Goal: Task Accomplishment & Management: Complete application form

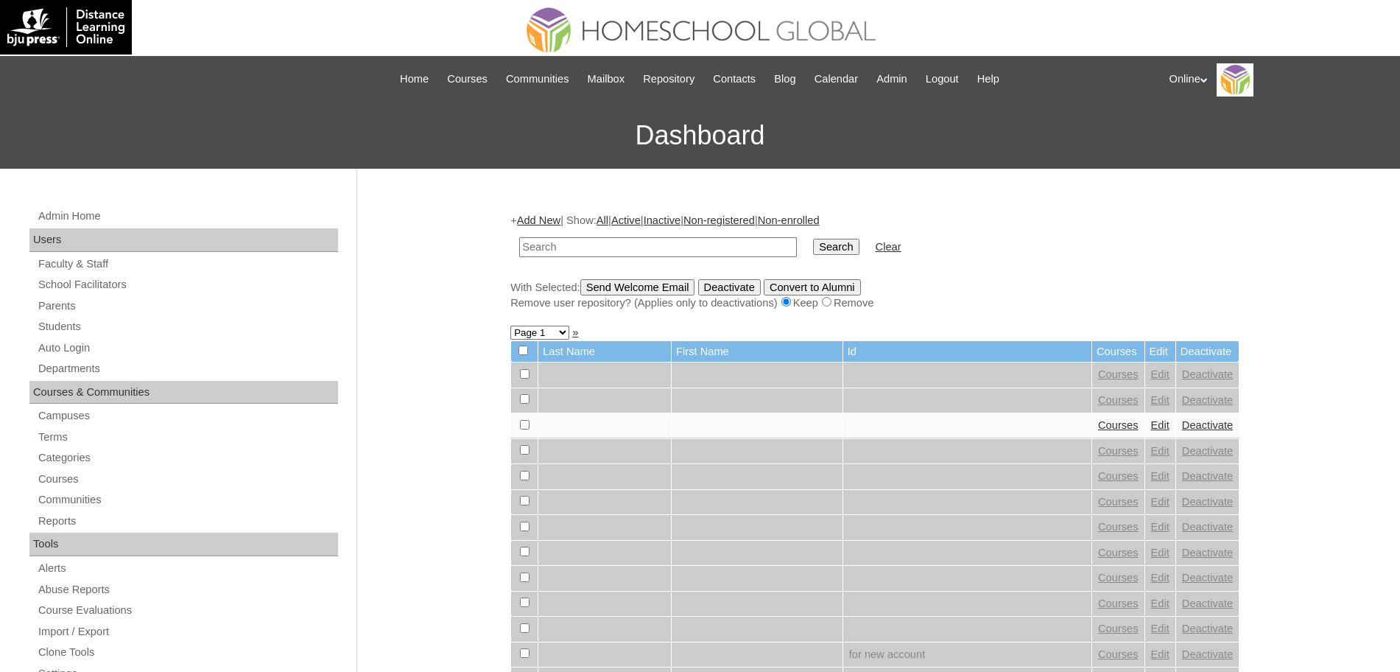
click at [563, 246] on input "text" at bounding box center [658, 247] width 278 height 20
type input "[PERSON_NAME]"
click at [813, 239] on input "Search" at bounding box center [836, 247] width 46 height 16
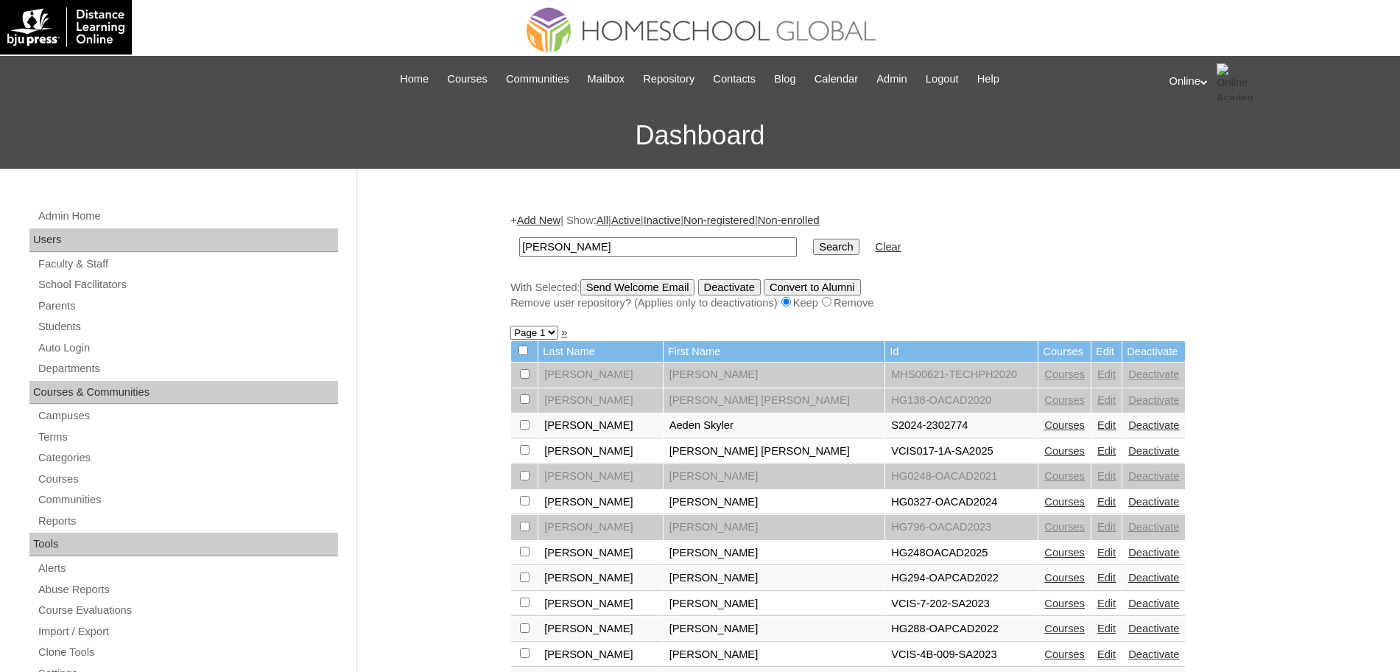
drag, startPoint x: 630, startPoint y: 244, endPoint x: 496, endPoint y: 186, distance: 146.4
type input "xander"
click at [813, 239] on input "Search" at bounding box center [836, 247] width 46 height 16
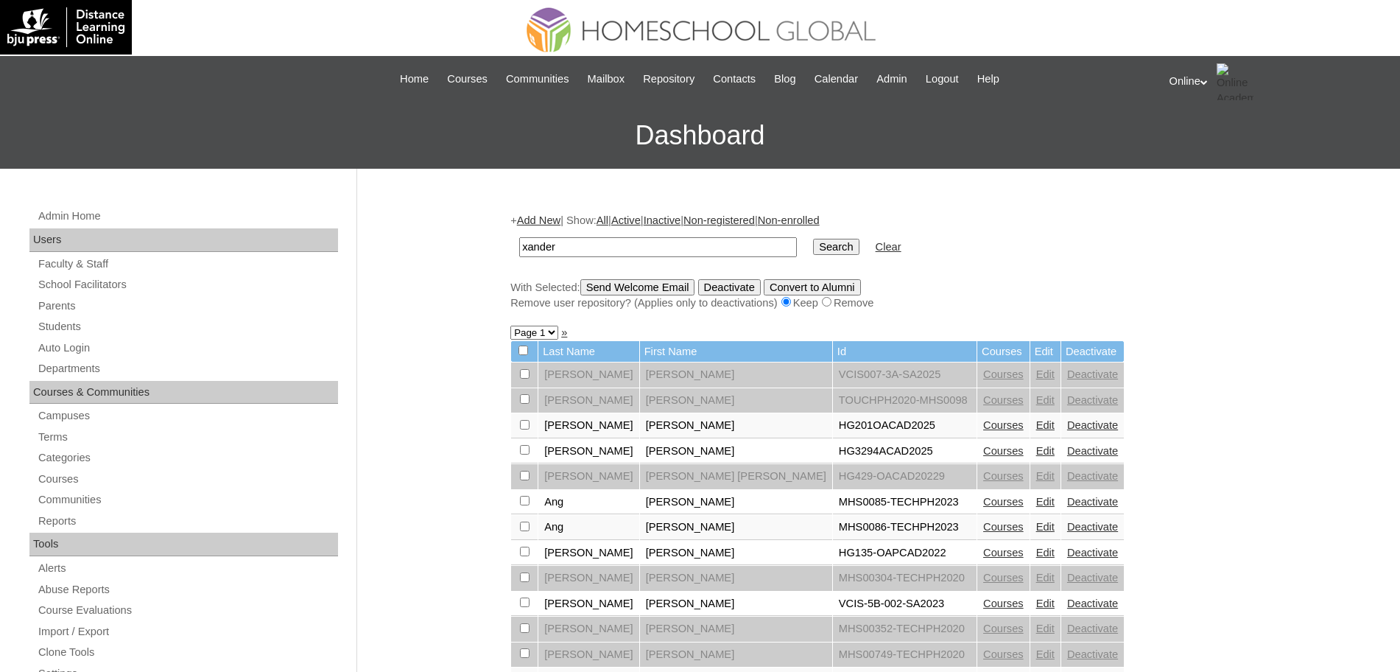
drag, startPoint x: 605, startPoint y: 454, endPoint x: 738, endPoint y: 457, distance: 132.6
click at [738, 457] on tr "Alcantara Xander Marc Hugo HG3294ACAD2025 Courses Edit Deactivate" at bounding box center [817, 451] width 613 height 25
click at [983, 451] on link "Courses" at bounding box center [1003, 451] width 40 height 12
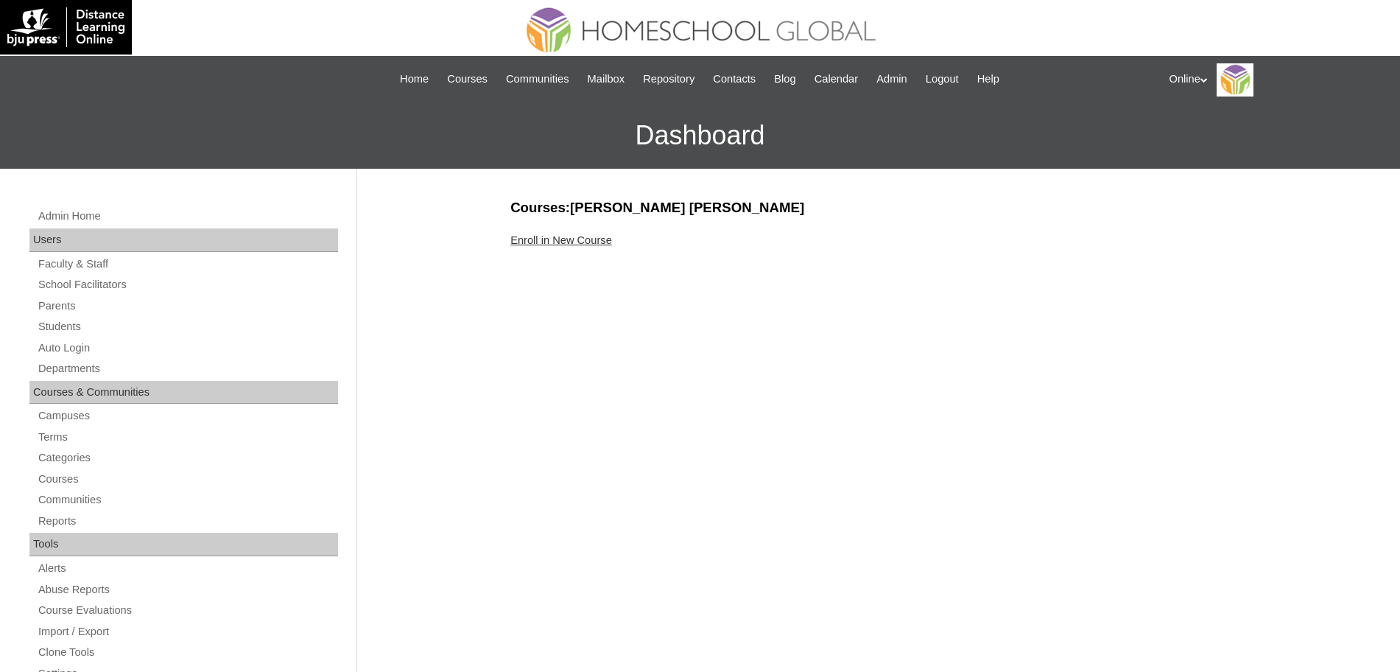
click at [535, 239] on link "Enroll in New Course" at bounding box center [561, 240] width 102 height 12
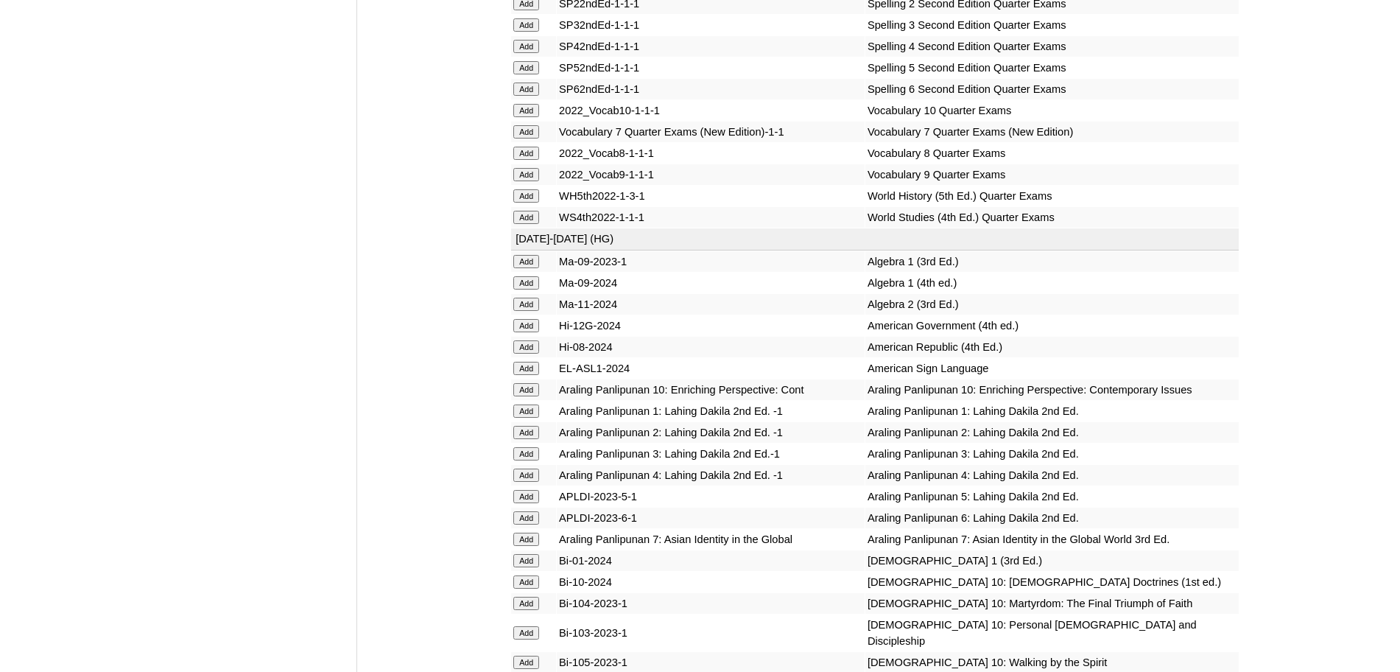
scroll to position [3884, 0]
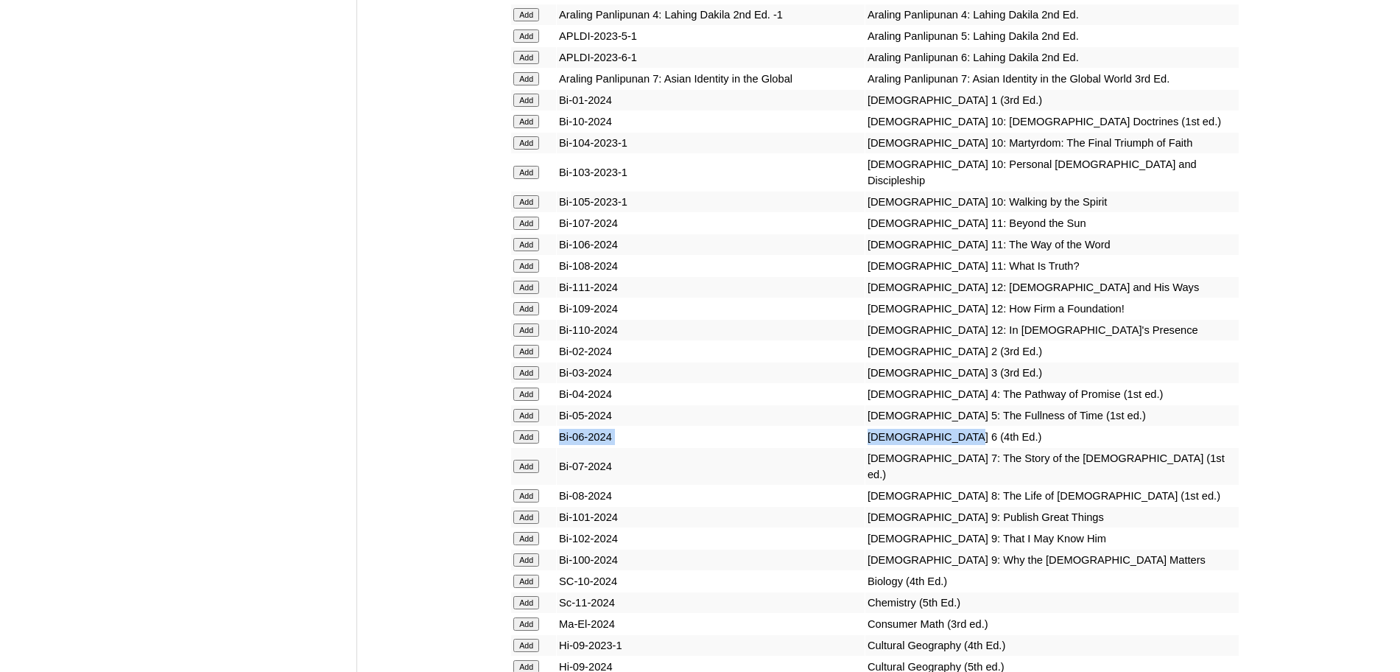
drag, startPoint x: 931, startPoint y: 521, endPoint x: 561, endPoint y: 521, distance: 370.4
click at [561, 447] on tr "Add Bi-06-2024 Bible 6 (4th Ed.)" at bounding box center [874, 436] width 727 height 21
click at [521, 443] on input "Add" at bounding box center [526, 436] width 26 height 13
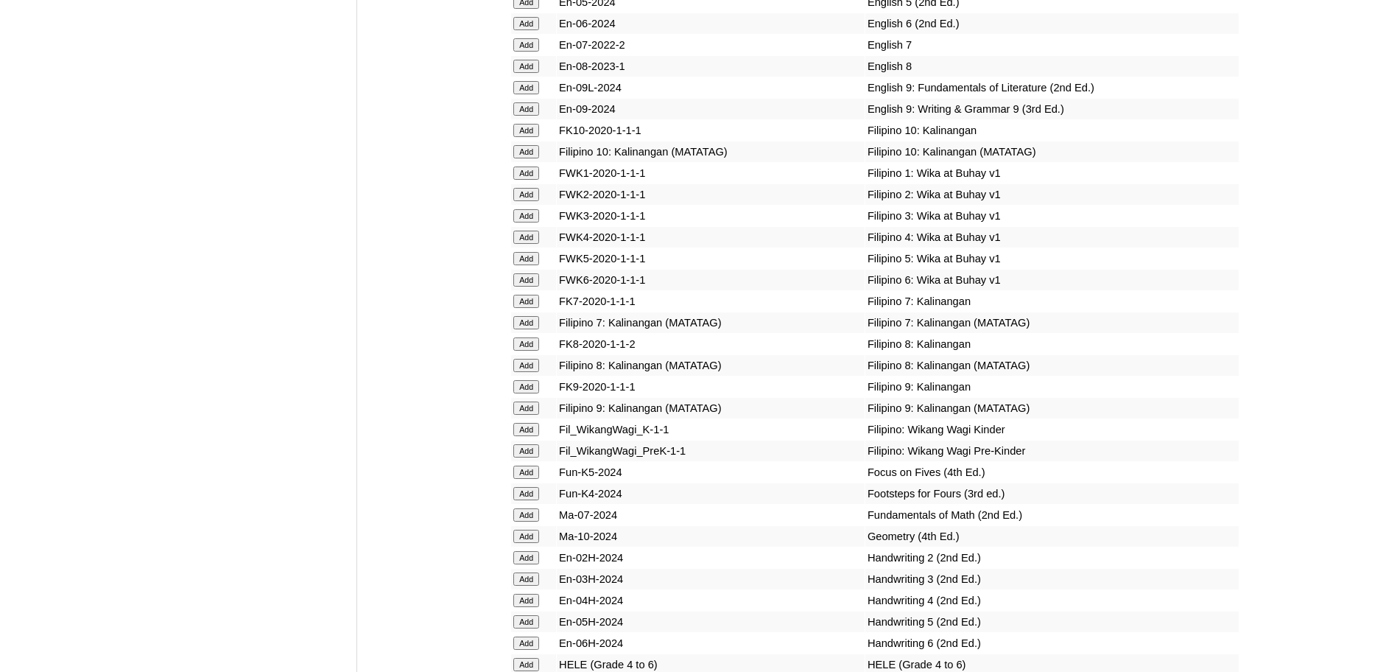
scroll to position [4344, 0]
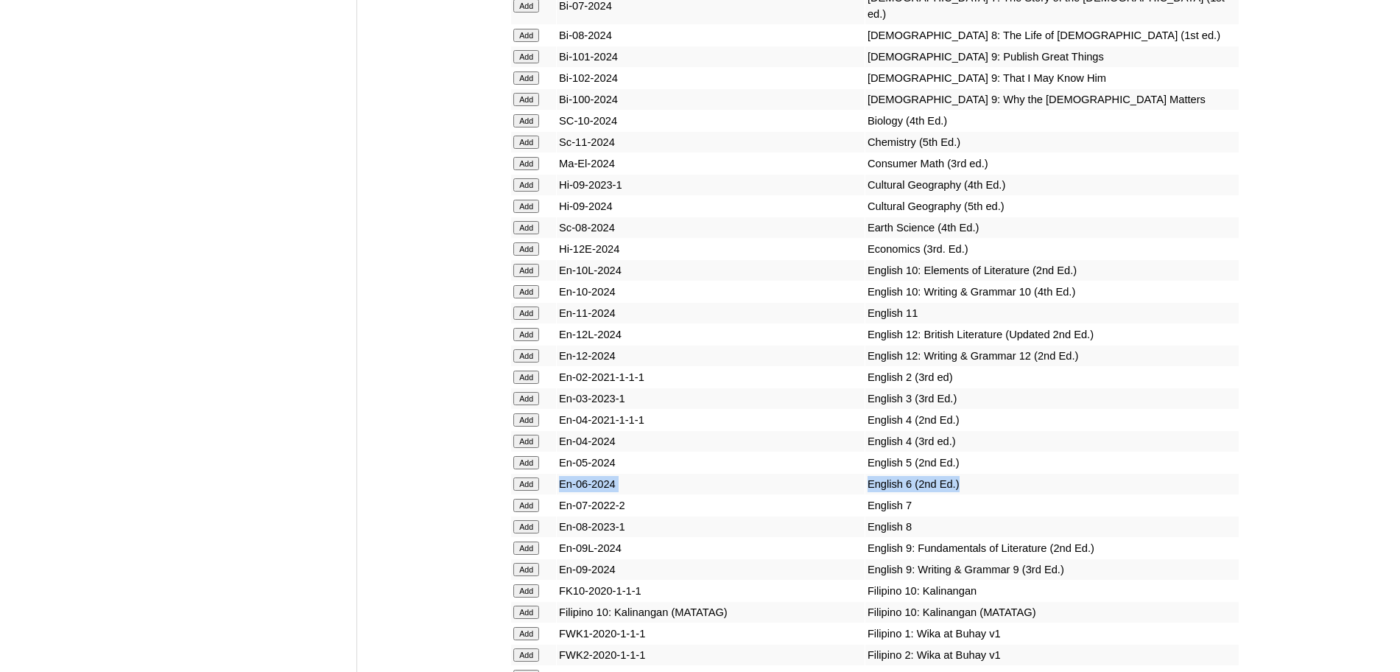
drag, startPoint x: 931, startPoint y: 544, endPoint x: 557, endPoint y: 553, distance: 373.4
click at [557, 494] on tr "Add En-06-2024 English 6 (2nd Ed.)" at bounding box center [874, 483] width 727 height 21
click at [513, 490] on input "Add" at bounding box center [526, 483] width 26 height 13
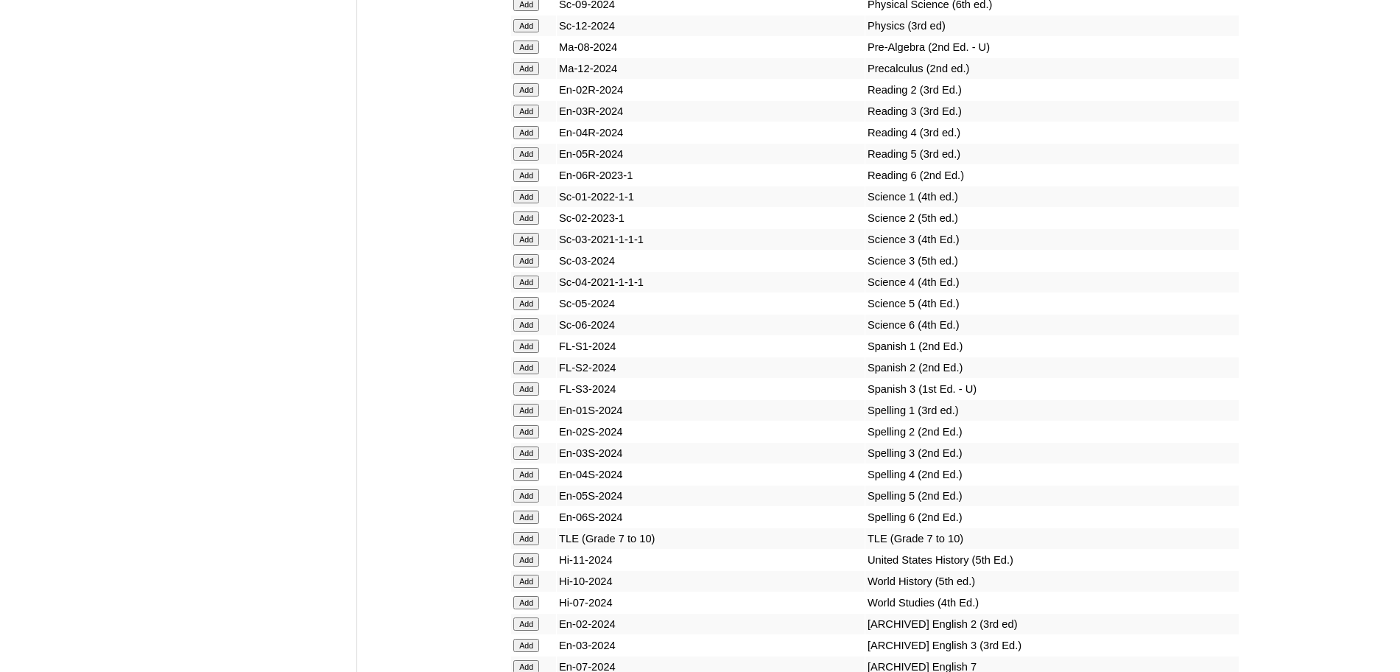
scroll to position [5725, 0]
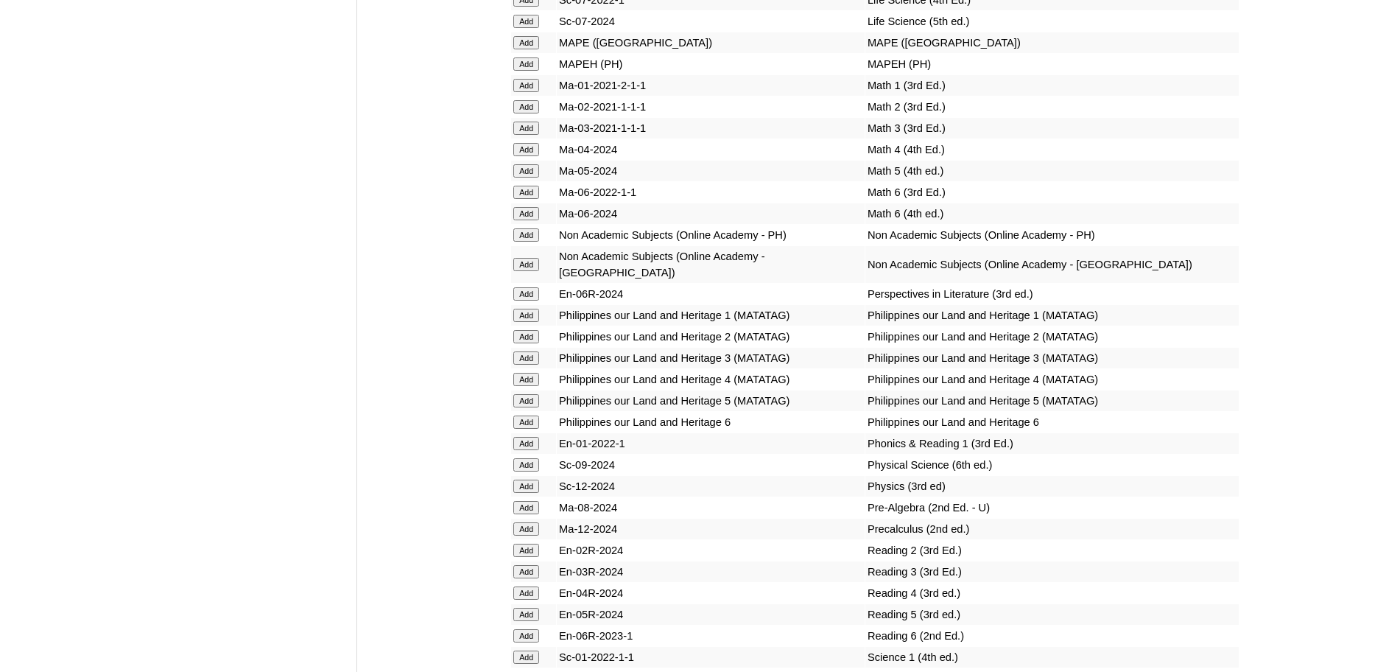
click at [537, 300] on input "Add" at bounding box center [526, 293] width 26 height 13
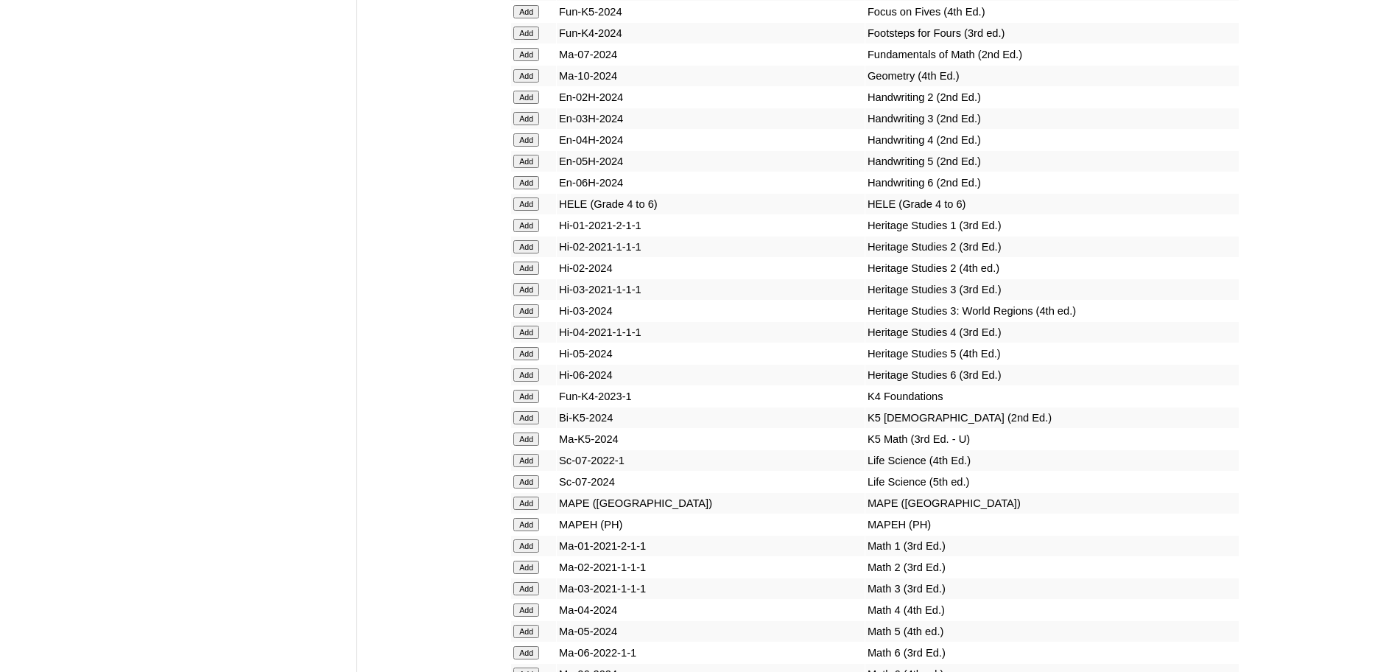
scroll to position [6185, 0]
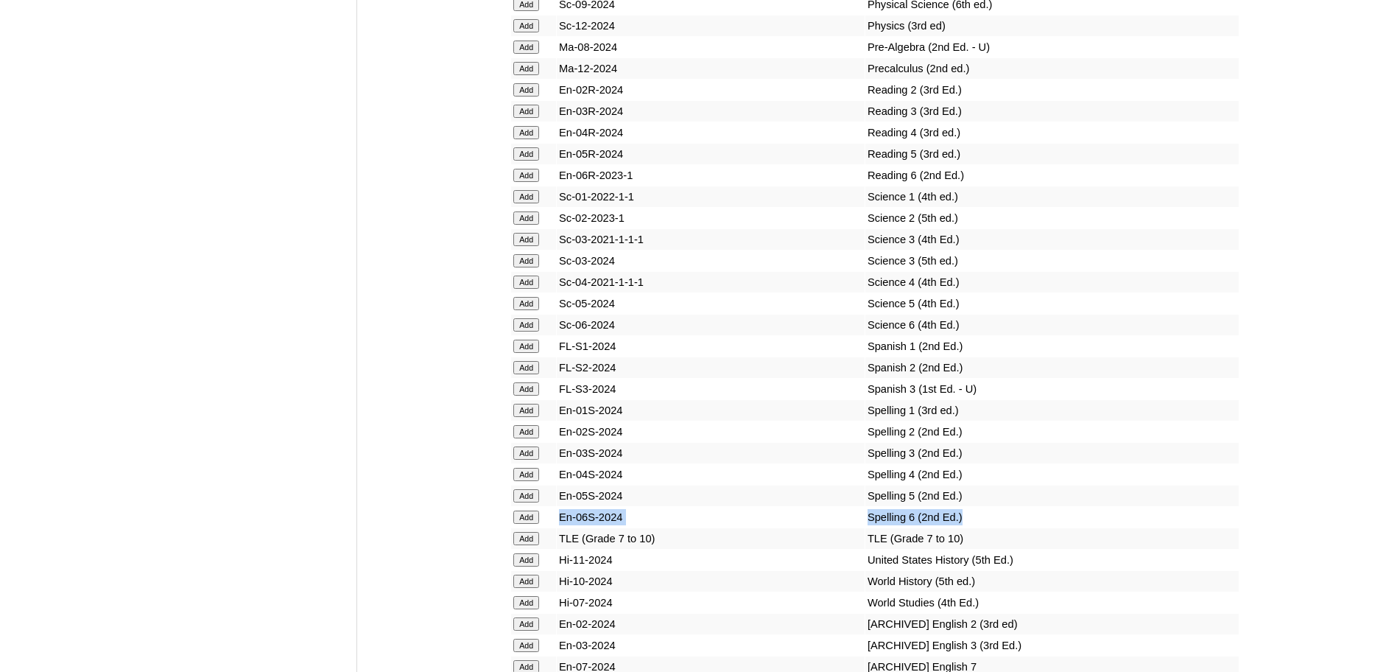
drag, startPoint x: 937, startPoint y: 571, endPoint x: 563, endPoint y: 571, distance: 374.8
click at [563, 527] on tr "Add En-06S-2024 Spelling 6 (2nd Ed.)" at bounding box center [874, 517] width 727 height 21
click at [532, 524] on input "Add" at bounding box center [526, 516] width 26 height 13
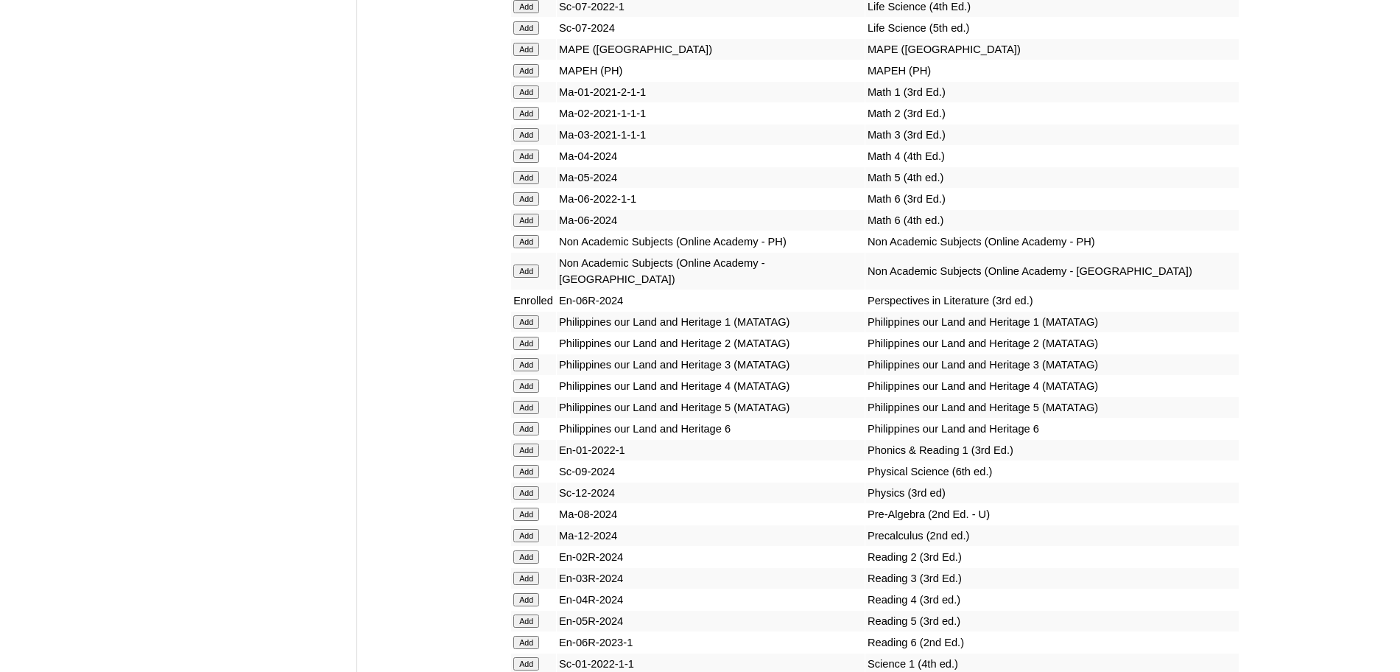
scroll to position [5725, 0]
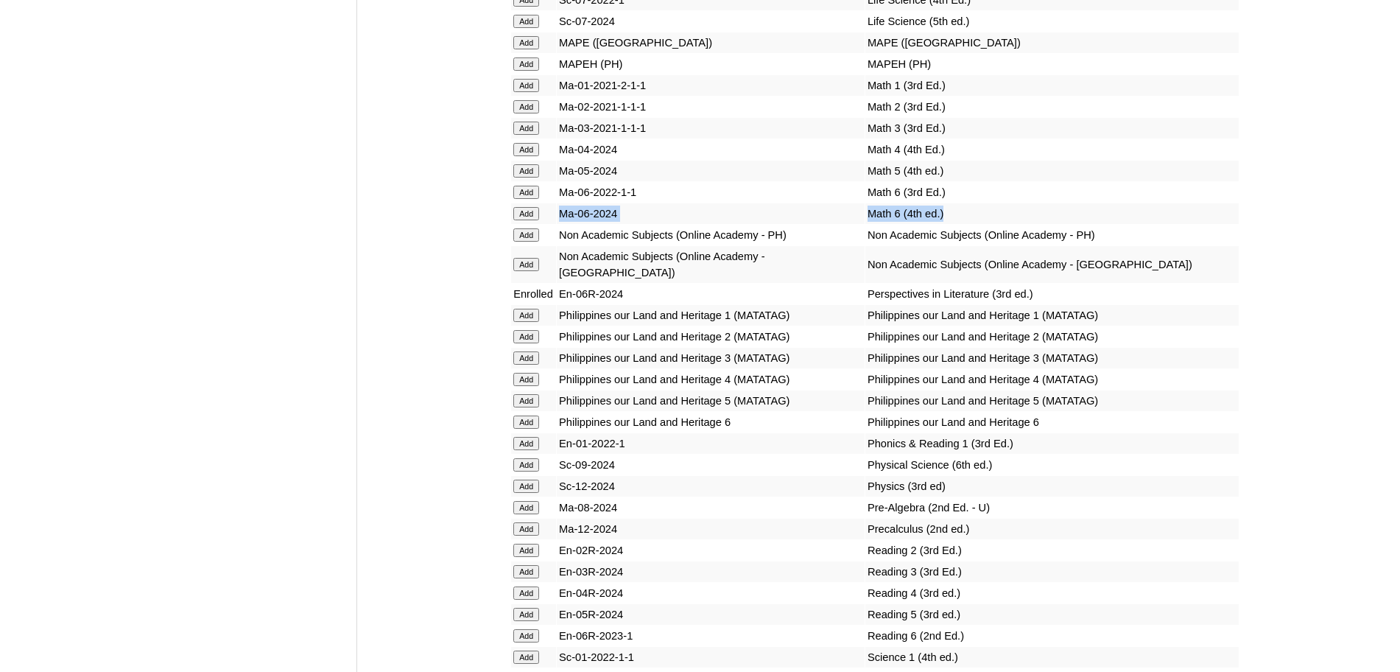
drag, startPoint x: 932, startPoint y: 273, endPoint x: 565, endPoint y: 275, distance: 366.7
click at [565, 224] on tr "Add Ma-06-2024 Math 6 (4th ed.)" at bounding box center [874, 213] width 727 height 21
click at [535, 220] on input "Add" at bounding box center [526, 213] width 26 height 13
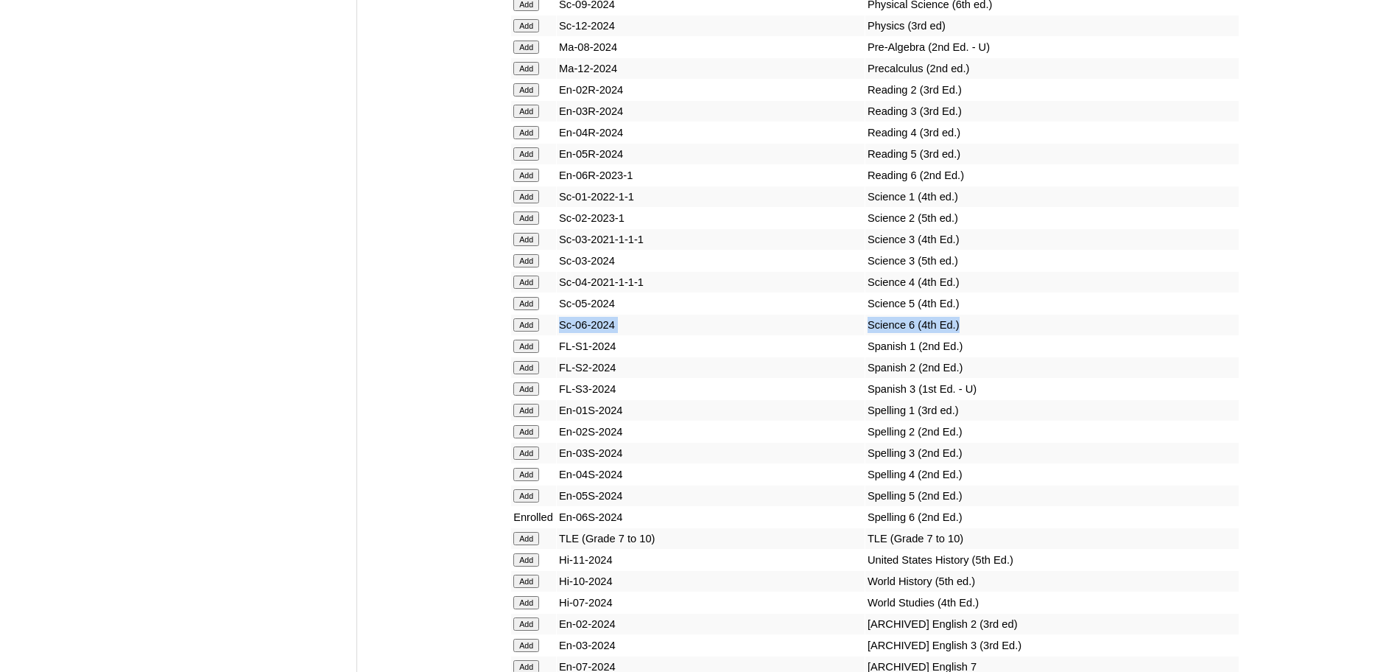
drag, startPoint x: 938, startPoint y: 373, endPoint x: 560, endPoint y: 369, distance: 377.7
click at [560, 335] on tr "Add Sc-06-2024 Science 6 (4th Ed.)" at bounding box center [874, 324] width 727 height 21
click at [522, 331] on input "Add" at bounding box center [526, 324] width 26 height 13
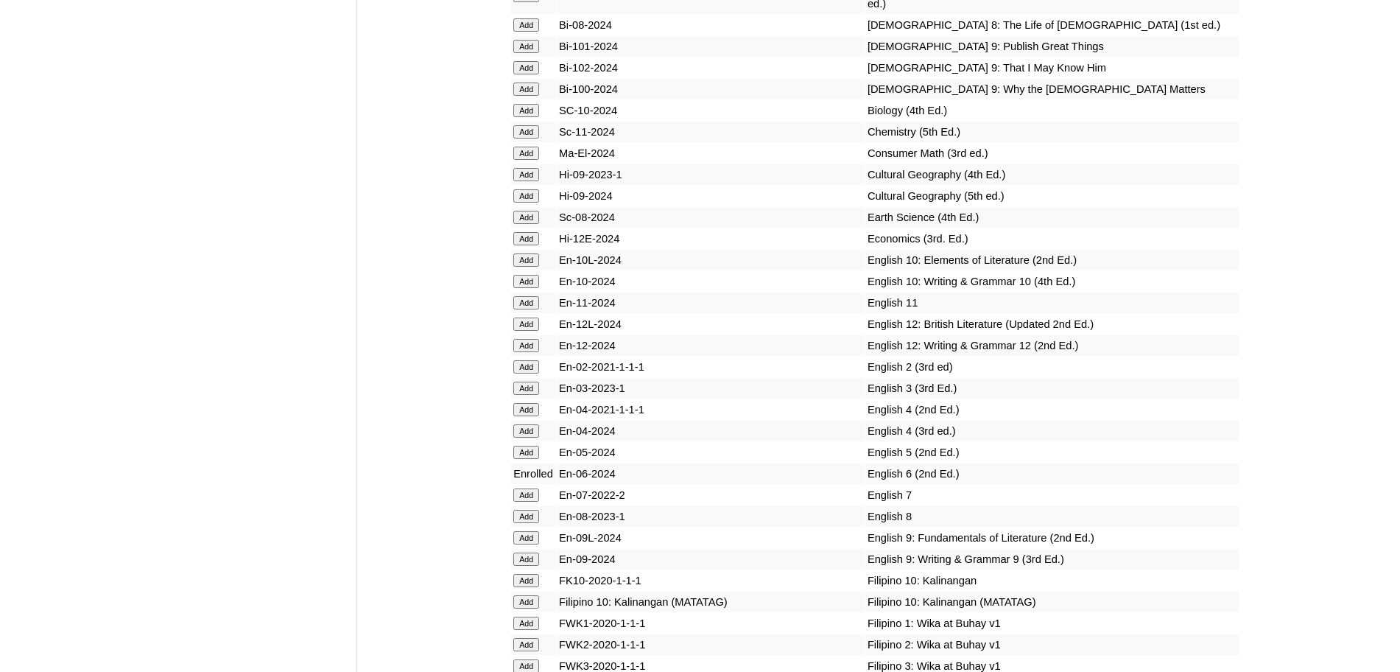
scroll to position [4804, 0]
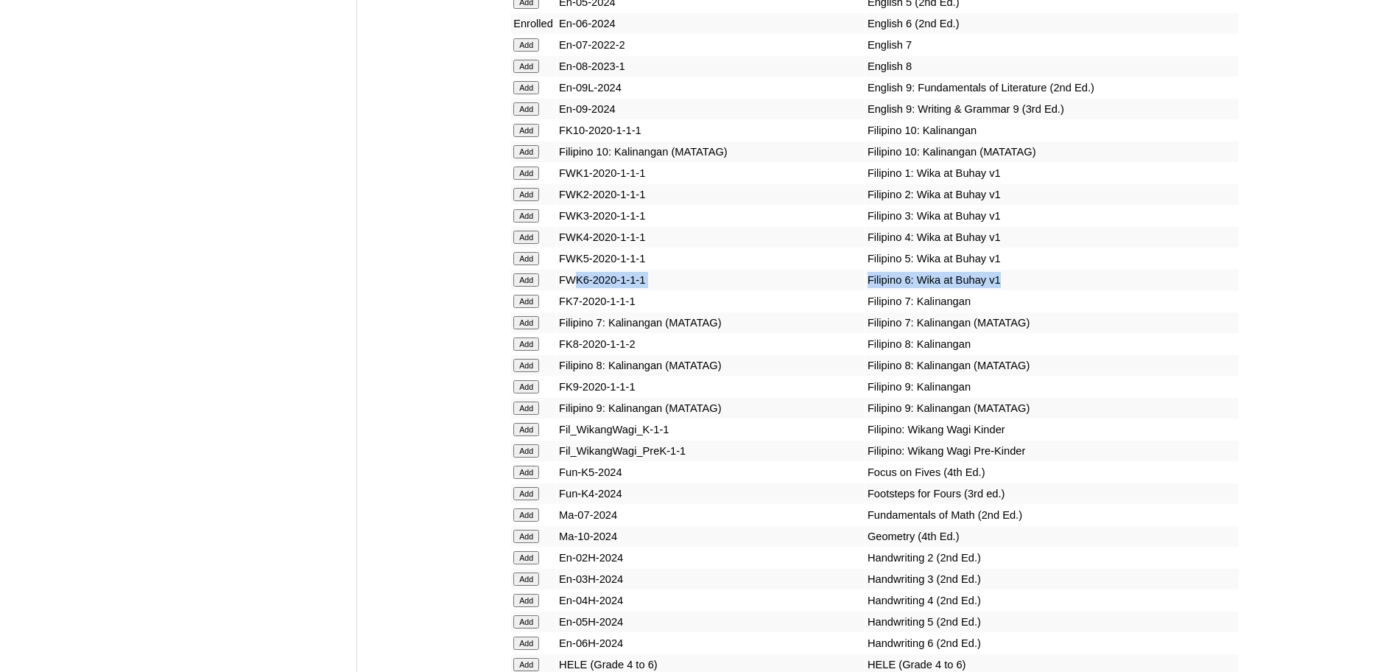
drag, startPoint x: 981, startPoint y: 345, endPoint x: 574, endPoint y: 345, distance: 407.9
click at [574, 290] on tr "Add FWK6-2020-1-1-1 Filipino 6: Wika at Buhay v1" at bounding box center [874, 279] width 727 height 21
click at [537, 286] on input "Add" at bounding box center [526, 279] width 26 height 13
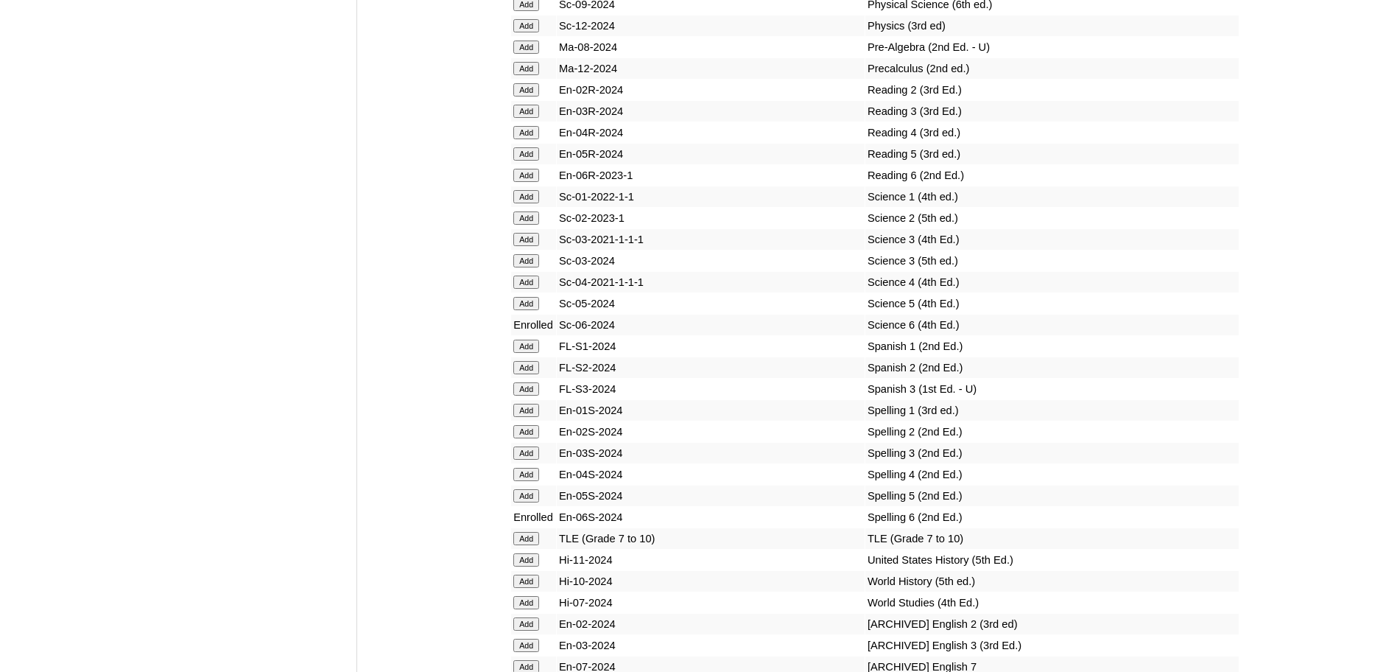
scroll to position [5725, 0]
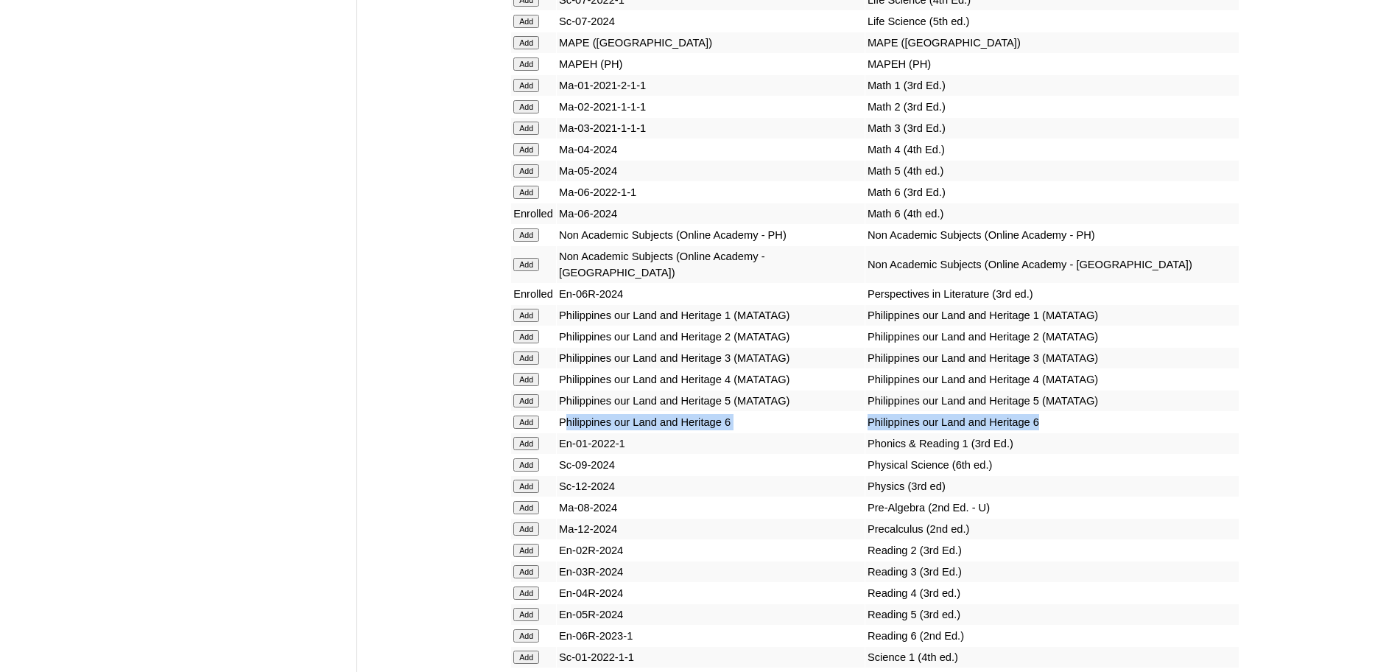
drag, startPoint x: 1012, startPoint y: 465, endPoint x: 568, endPoint y: 471, distance: 444.0
click at [568, 432] on tr "Add [GEOGRAPHIC_DATA] our Land and Heritage 6 Philippines our Land and Heritage…" at bounding box center [874, 422] width 727 height 21
click at [537, 429] on input "Add" at bounding box center [526, 421] width 26 height 13
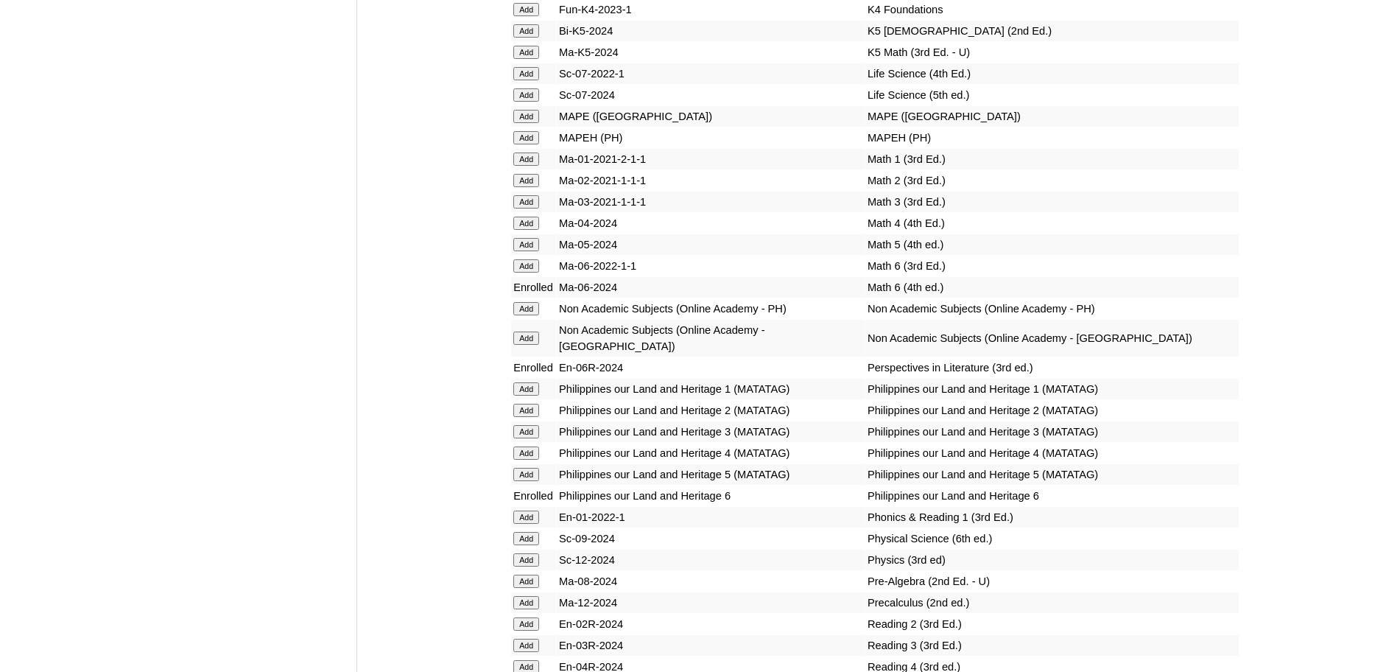
scroll to position [5725, 0]
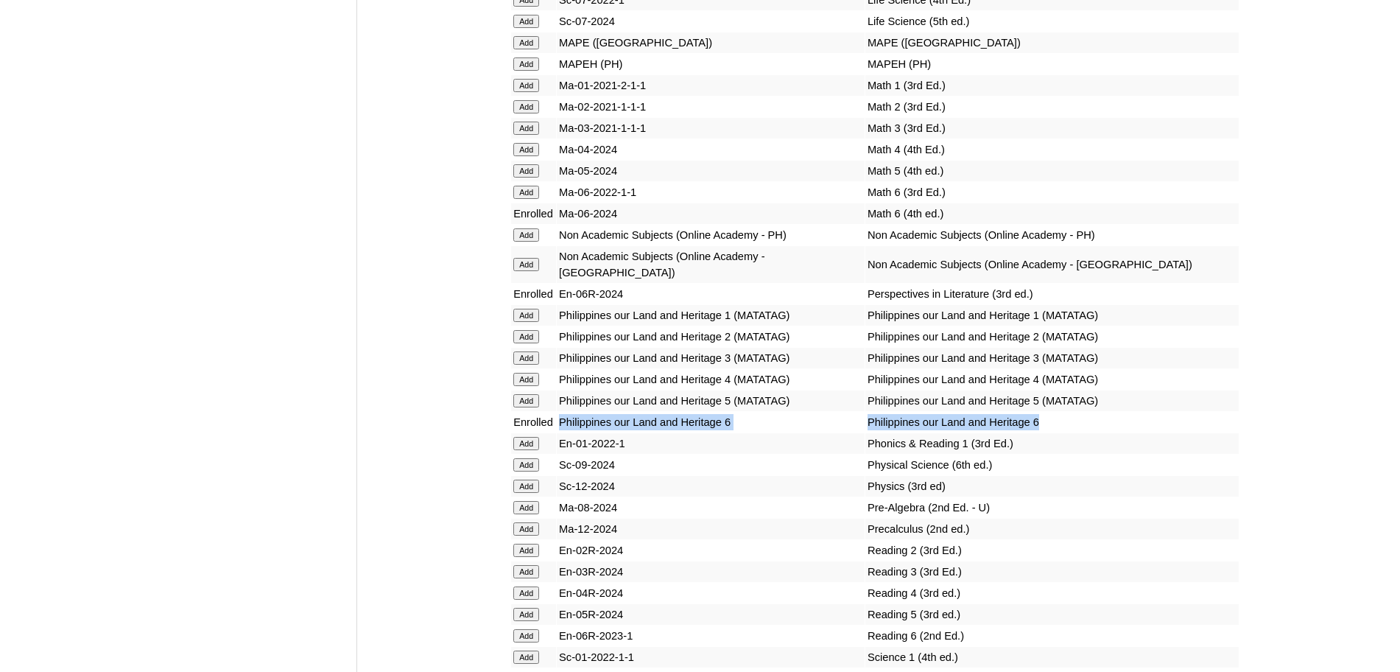
drag, startPoint x: 1051, startPoint y: 470, endPoint x: 563, endPoint y: 471, distance: 488.2
click at [563, 432] on tr "Enrolled Philippines our Land and Heritage 6 Philippines our Land and Heritage 6" at bounding box center [874, 422] width 727 height 21
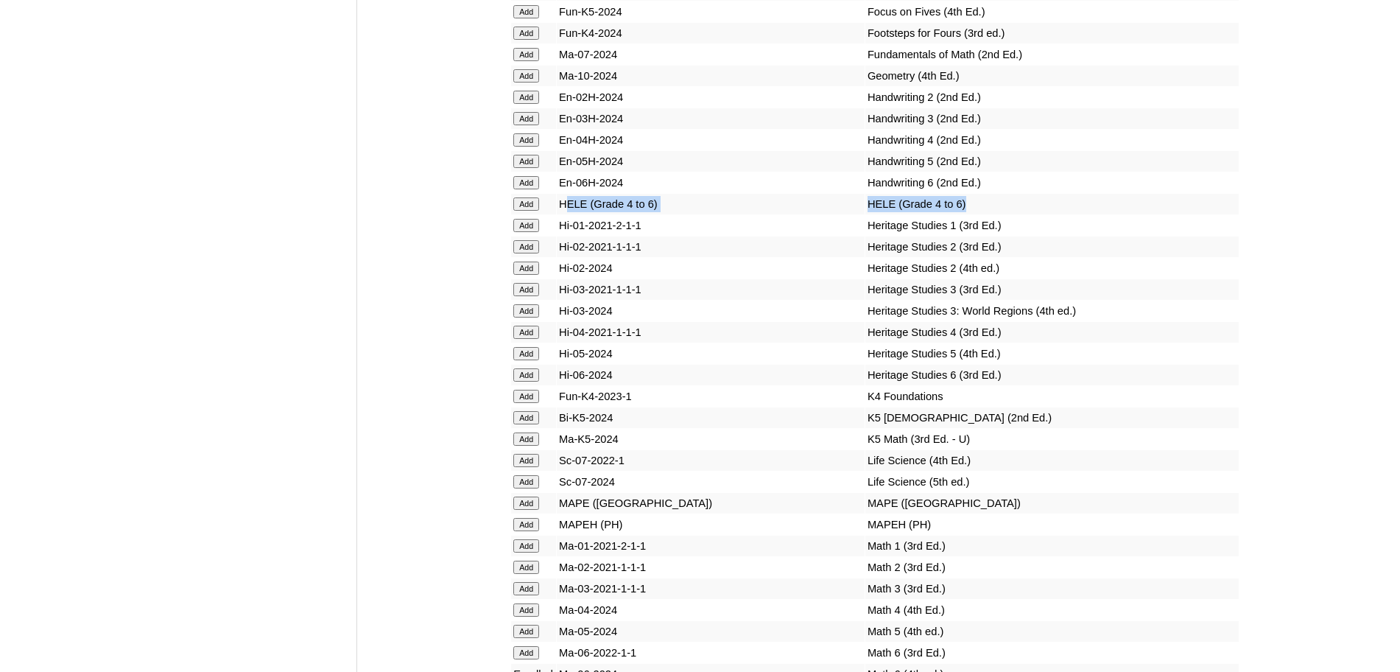
drag, startPoint x: 945, startPoint y: 268, endPoint x: 565, endPoint y: 269, distance: 379.2
click at [565, 214] on tr "Add HELE (Grade 4 to 6) HELE (Grade 4 to 6)" at bounding box center [874, 204] width 727 height 21
click at [535, 211] on input "Add" at bounding box center [526, 203] width 26 height 13
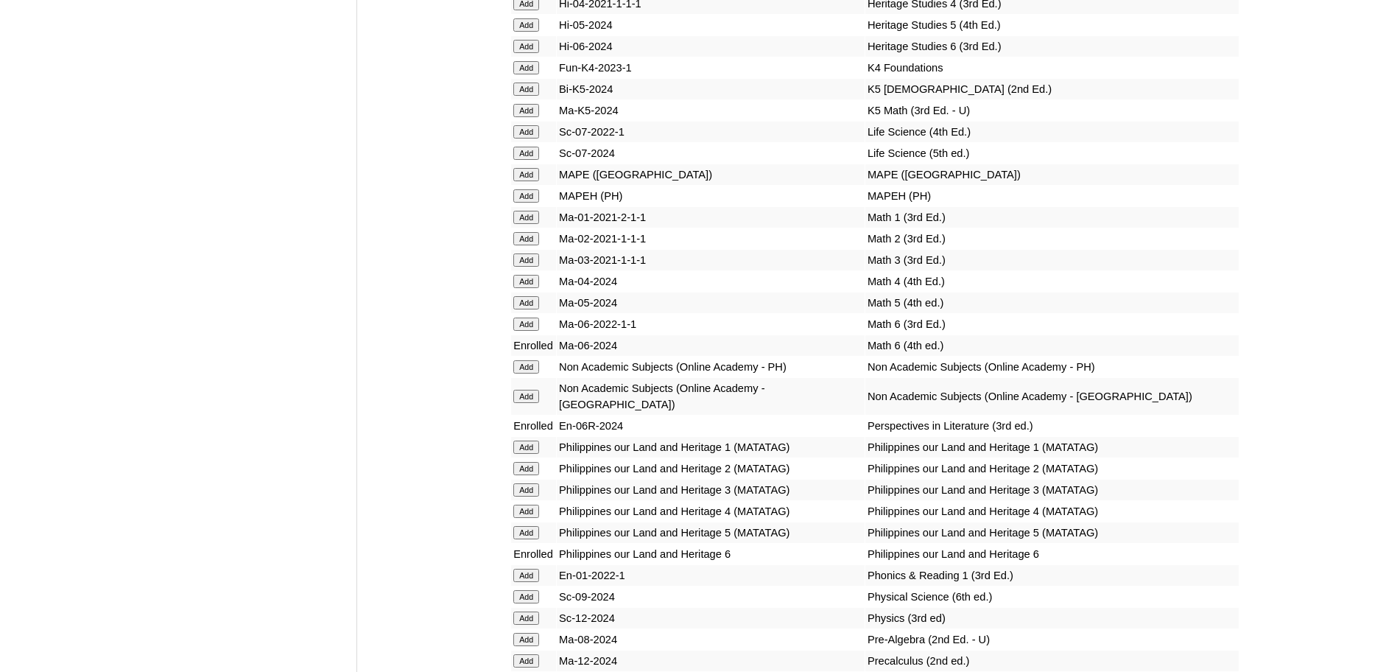
scroll to position [5725, 0]
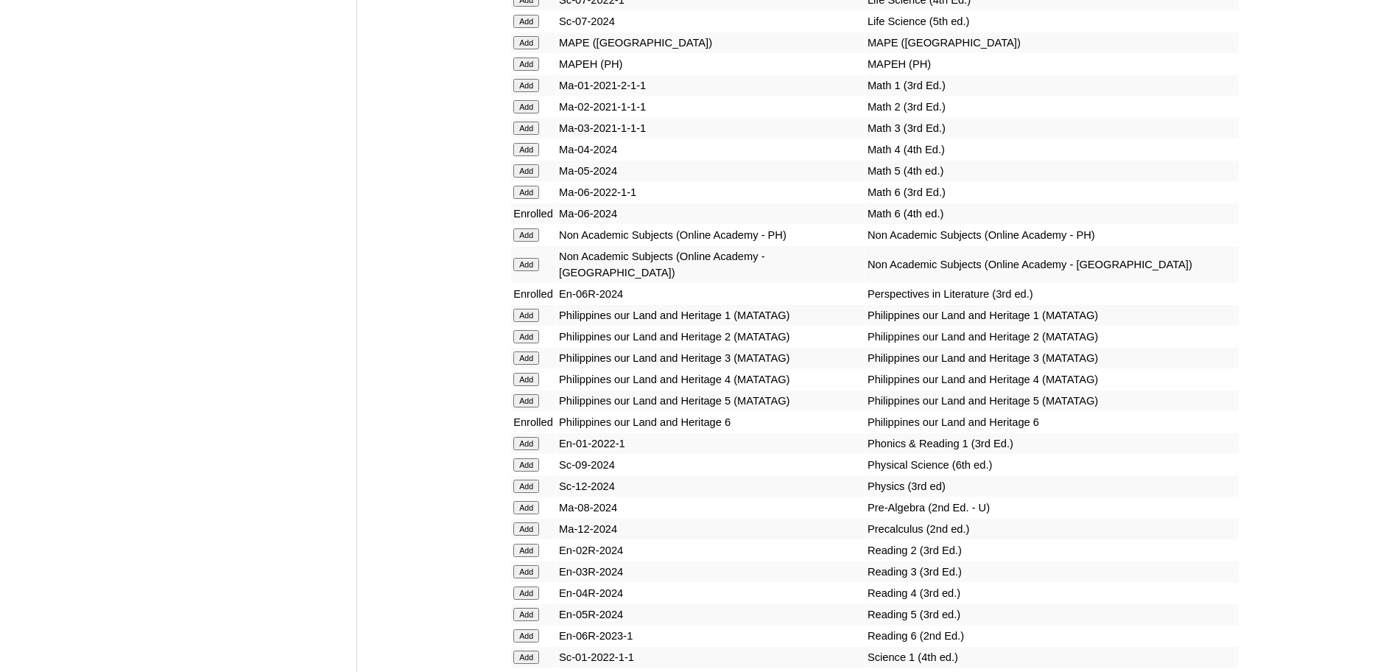
click at [520, 242] on input "Add" at bounding box center [526, 234] width 26 height 13
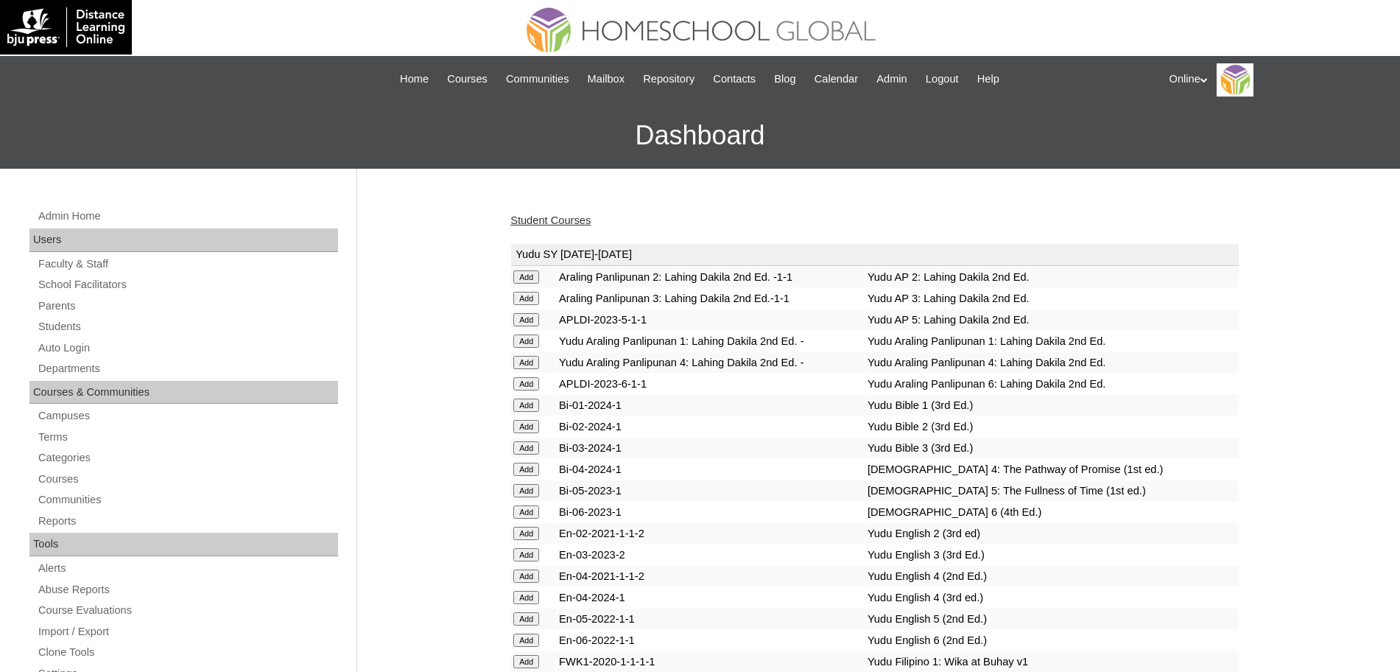
click at [560, 222] on link "Student Courses" at bounding box center [550, 220] width 80 height 12
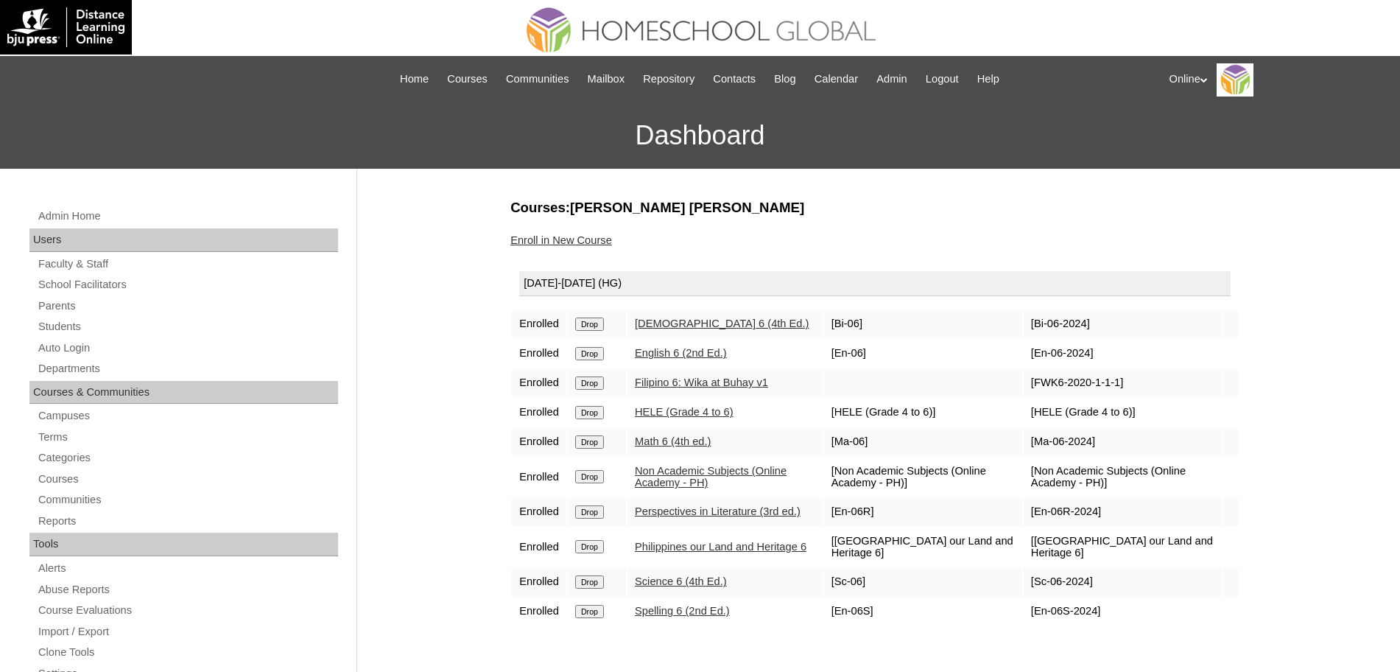
click at [555, 239] on link "Enroll in New Course" at bounding box center [561, 240] width 102 height 12
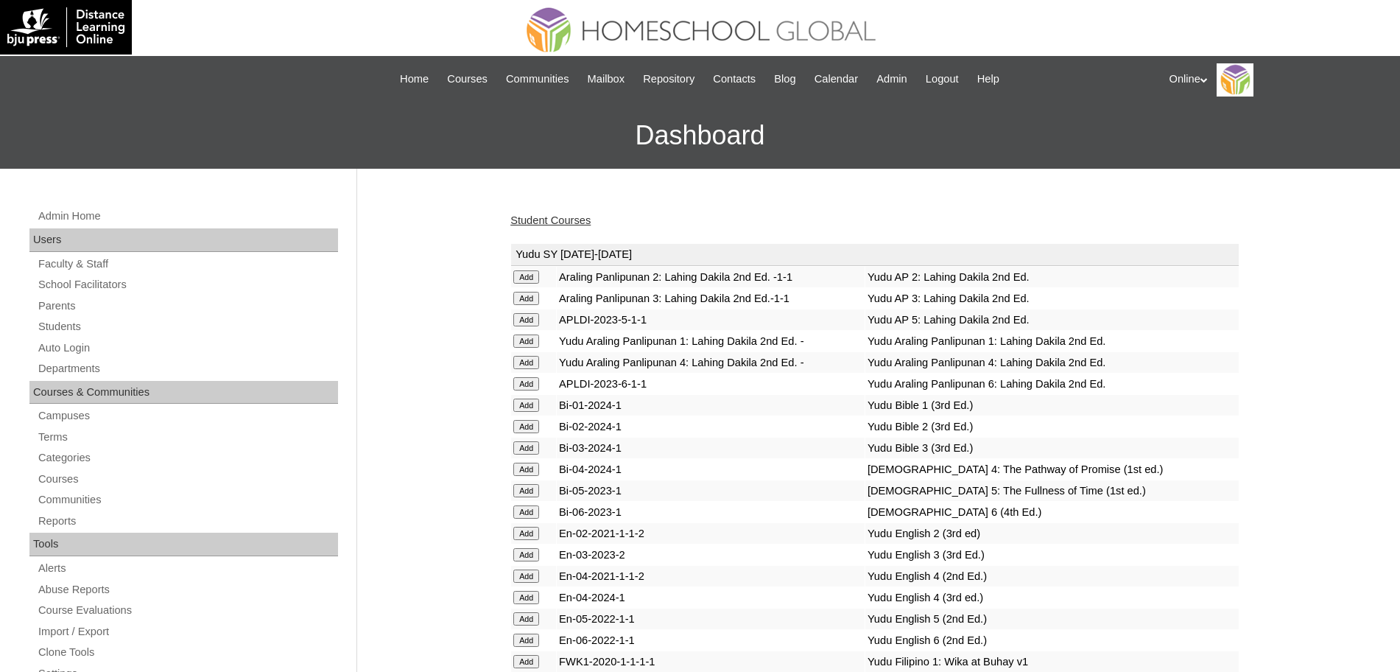
click at [771, 216] on div "Student Courses" at bounding box center [874, 220] width 729 height 15
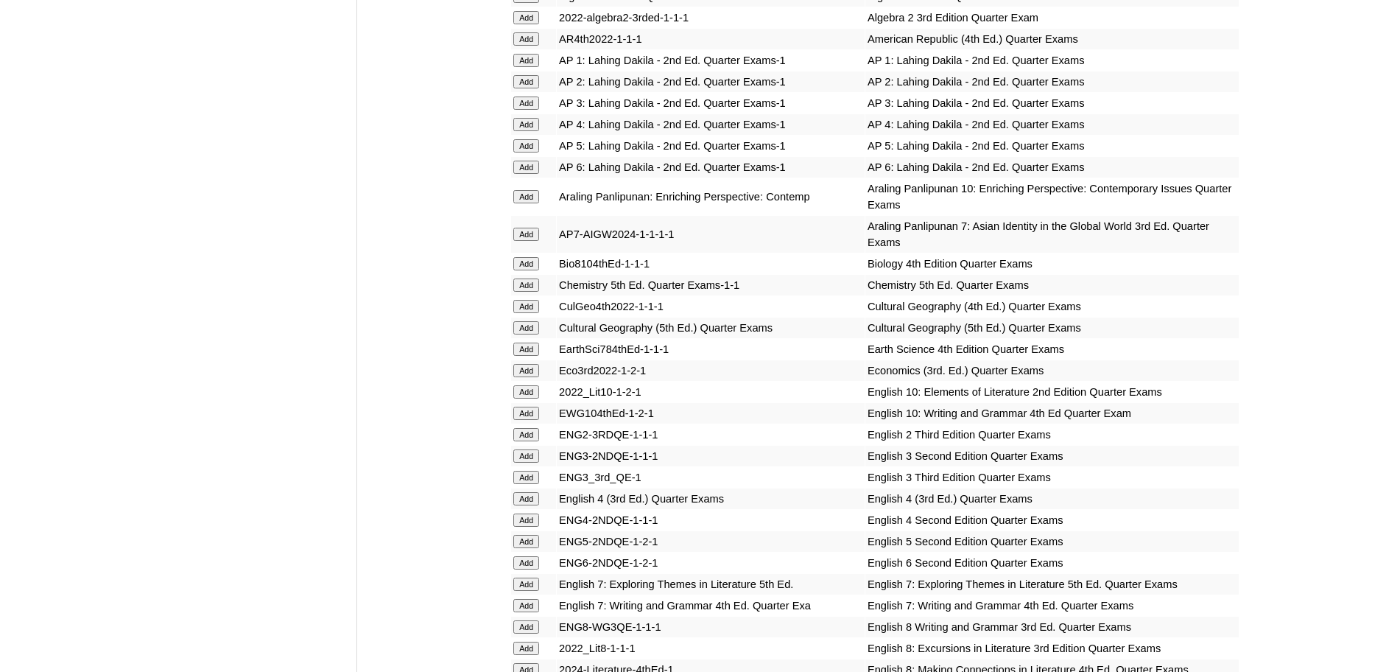
scroll to position [1639, 0]
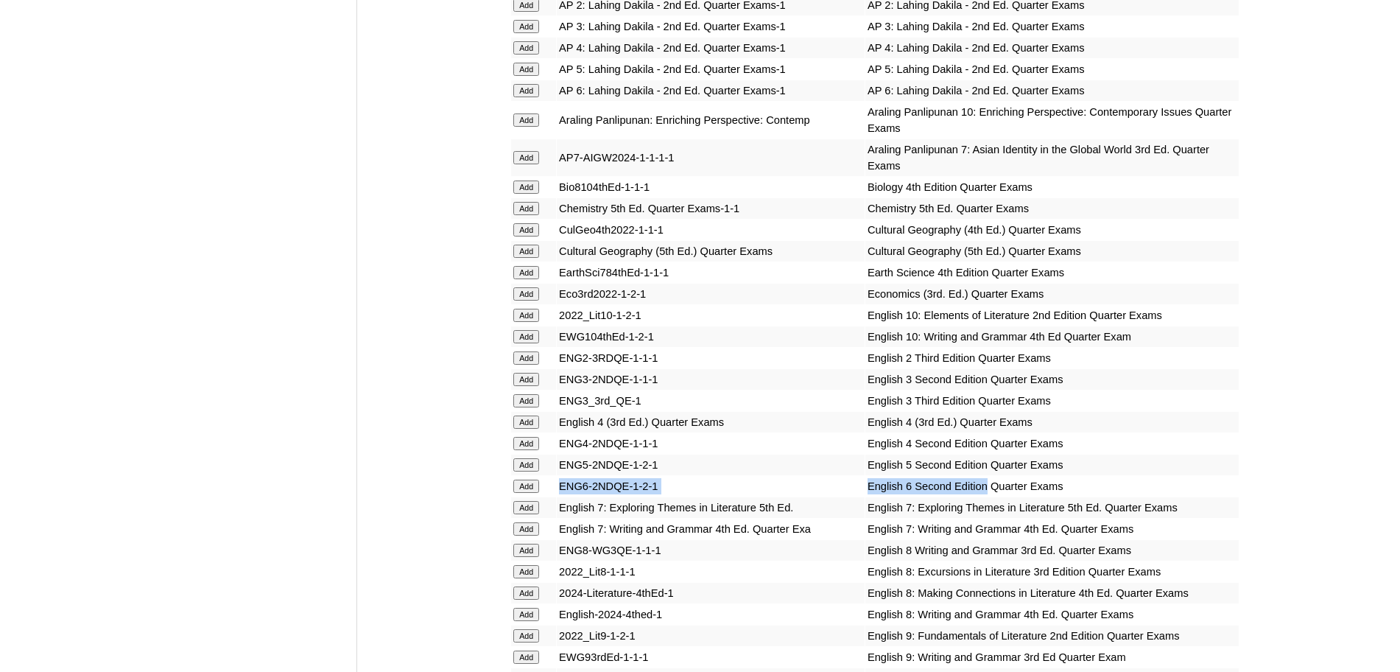
drag, startPoint x: 954, startPoint y: 476, endPoint x: 563, endPoint y: 482, distance: 390.3
click at [563, 482] on tr "Add ENG6-2NDQE-1-2-1 English 6 Second Edition Quarter Exams" at bounding box center [874, 486] width 727 height 21
click at [532, 482] on input "Add" at bounding box center [526, 485] width 26 height 13
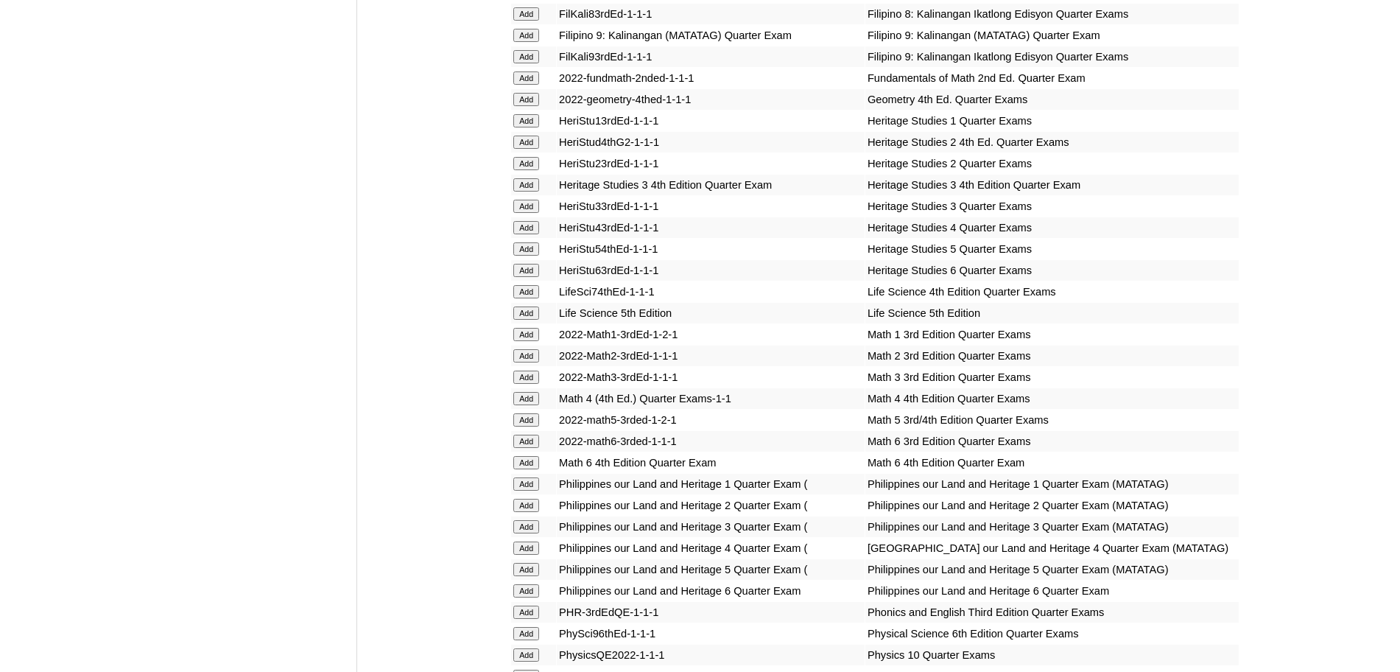
scroll to position [3020, 0]
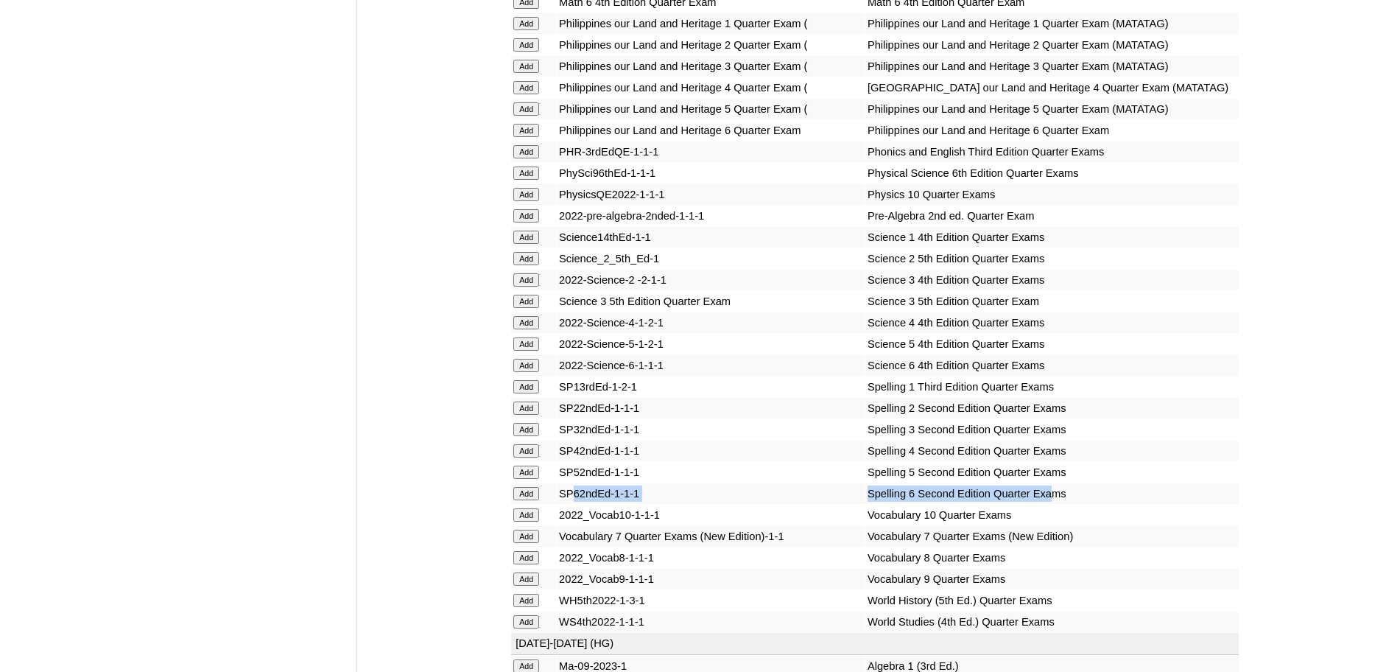
drag, startPoint x: 1032, startPoint y: 589, endPoint x: 575, endPoint y: 598, distance: 456.6
click at [575, 504] on tr "Add SP62ndEd-1-1-1 Spelling 6 Second Edition Quarter Exams" at bounding box center [874, 493] width 727 height 21
click at [524, 500] on input "Add" at bounding box center [526, 493] width 26 height 13
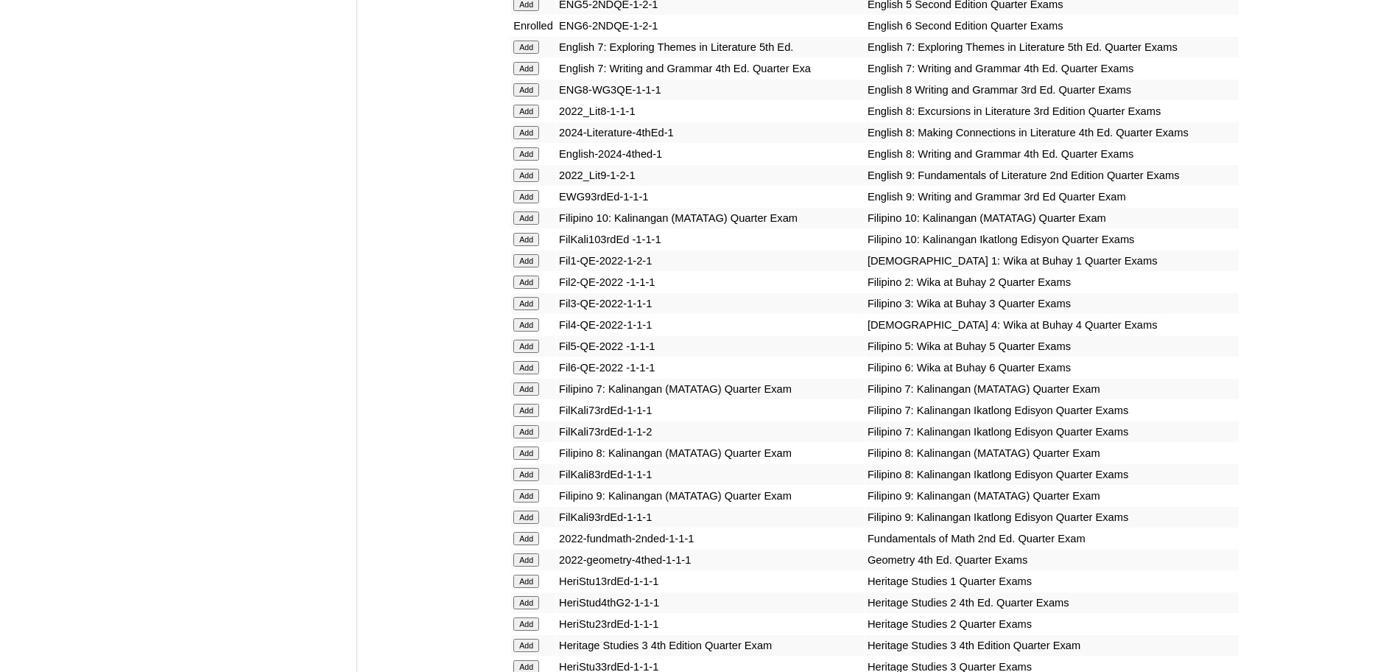
scroll to position [2559, 0]
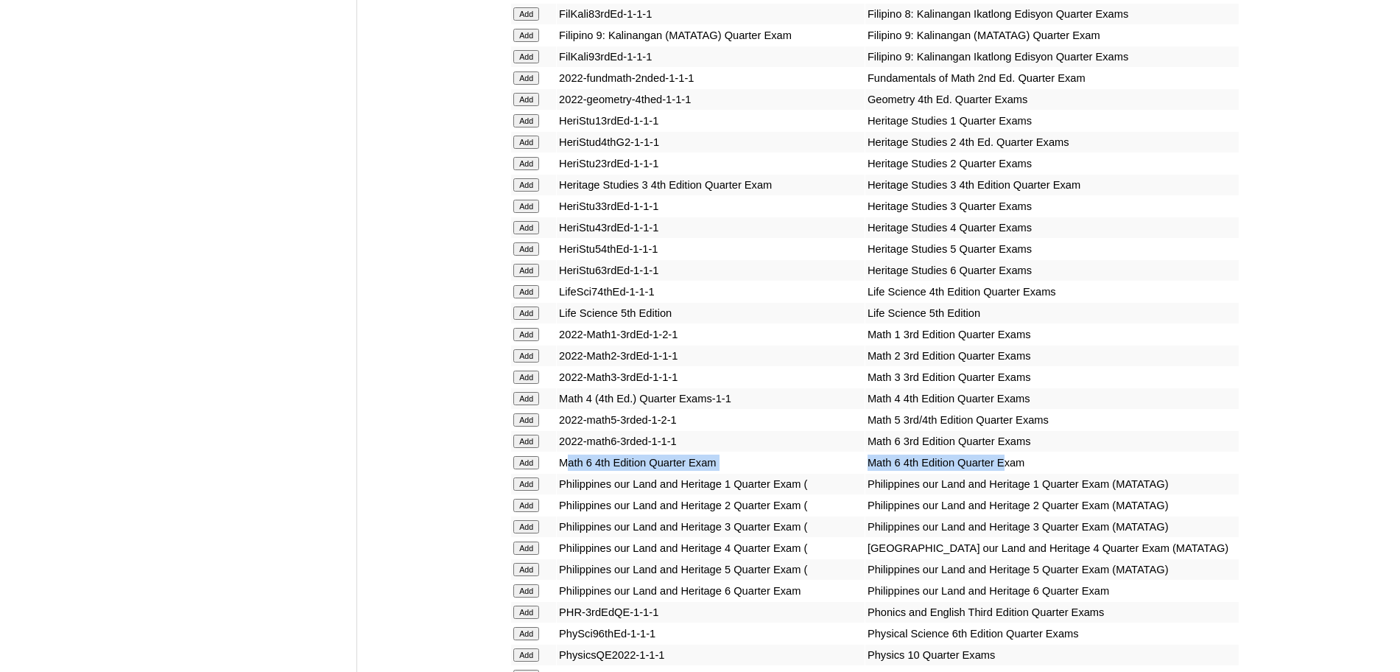
drag, startPoint x: 976, startPoint y: 476, endPoint x: 567, endPoint y: 479, distance: 408.7
click at [567, 473] on tr "Add Math 6 4th Edition Quarter Exam Math 6 4th Edition Quarter Exam" at bounding box center [874, 462] width 727 height 21
click at [526, 469] on input "Add" at bounding box center [526, 462] width 26 height 13
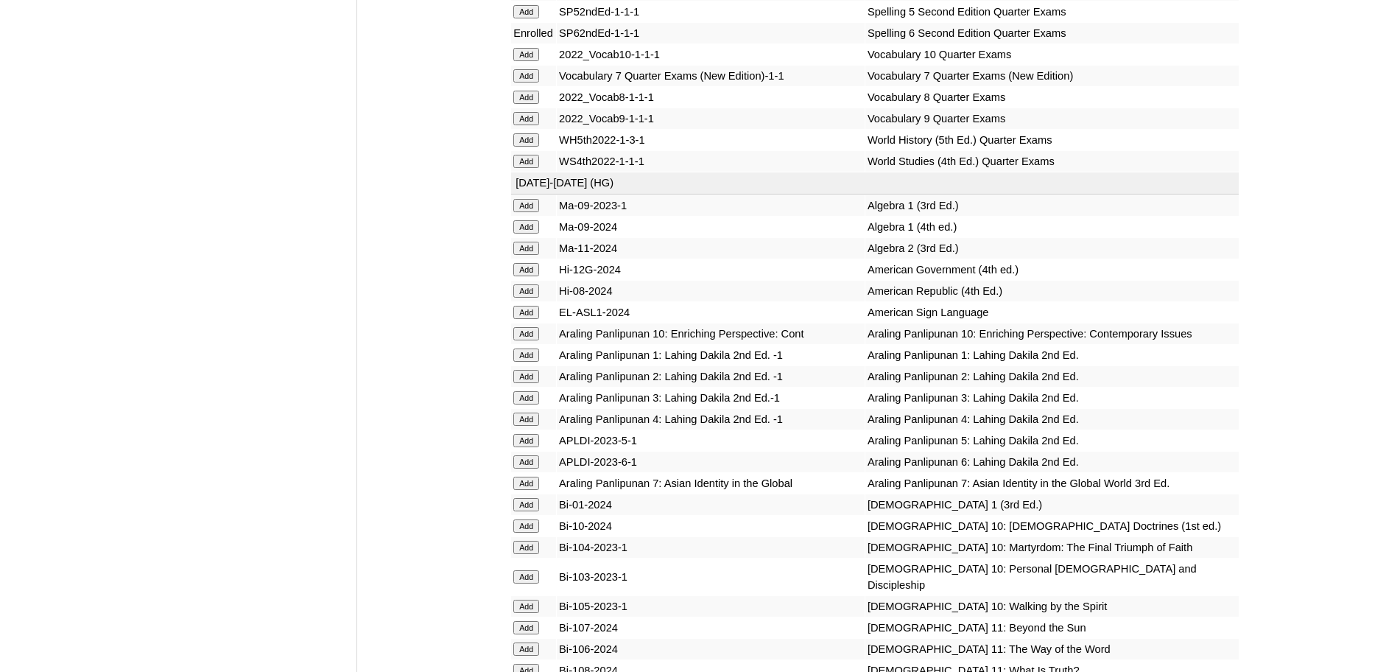
scroll to position [3020, 0]
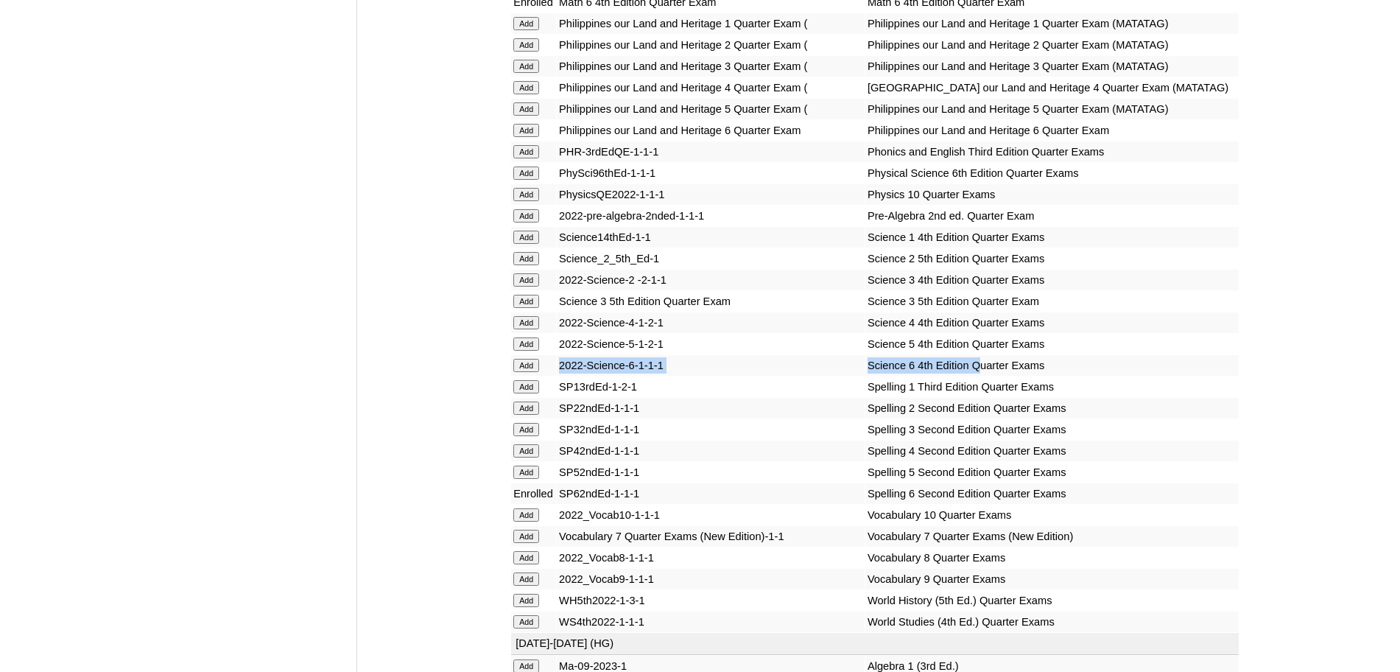
drag, startPoint x: 950, startPoint y: 459, endPoint x: 563, endPoint y: 463, distance: 386.6
click at [563, 376] on tr "Add 2022-Science-6-1-1-1 Science 6 4th Edition Quarter Exams" at bounding box center [874, 365] width 727 height 21
click at [538, 372] on input "Add" at bounding box center [526, 365] width 26 height 13
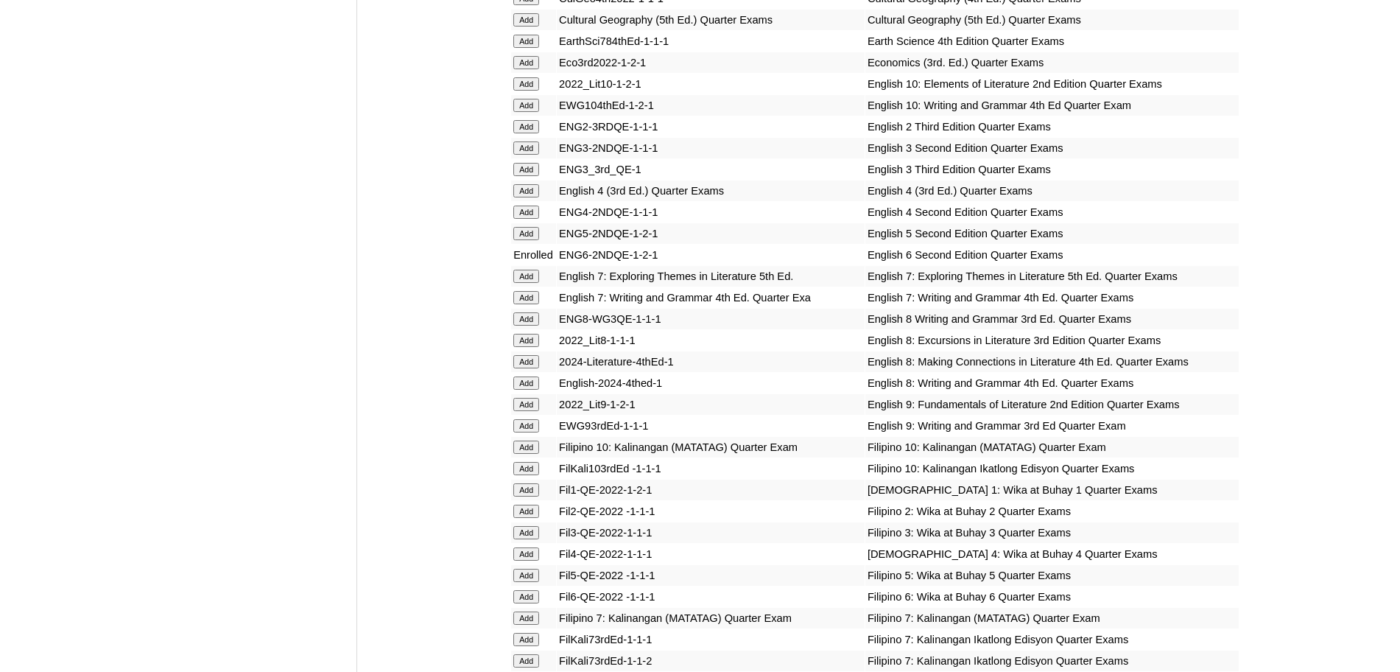
scroll to position [2099, 0]
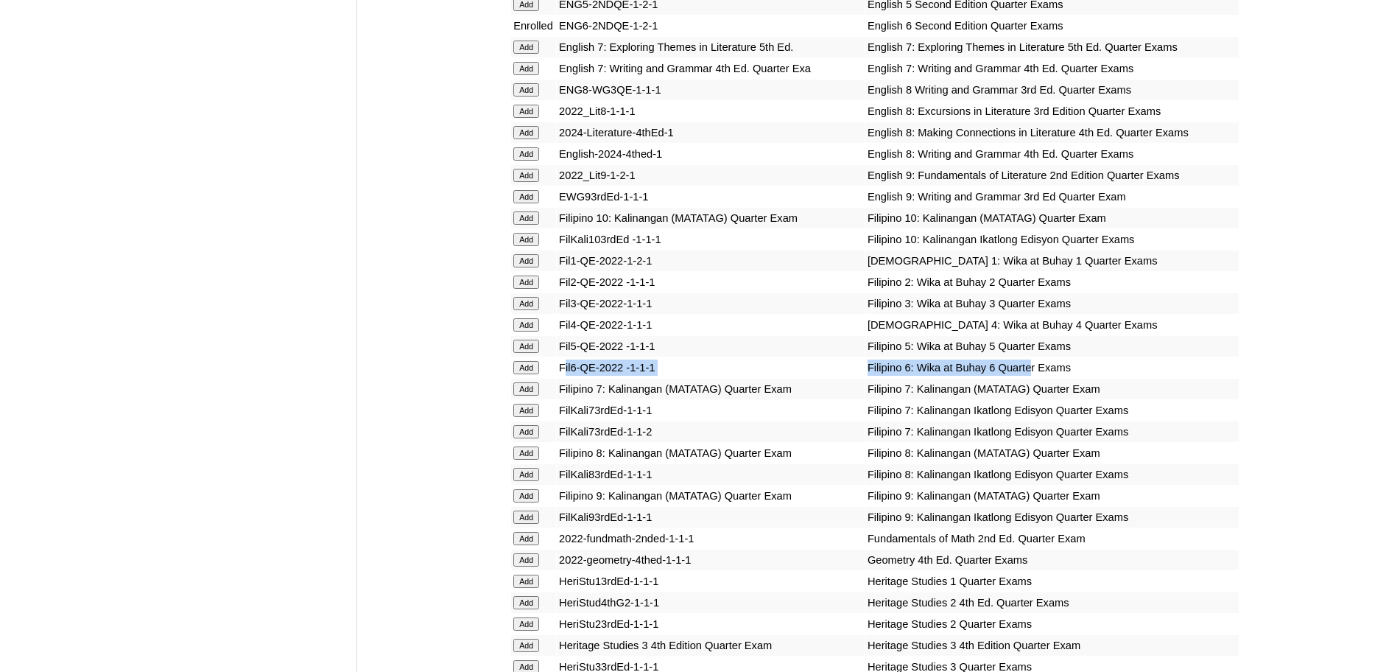
drag, startPoint x: 1003, startPoint y: 385, endPoint x: 565, endPoint y: 387, distance: 437.4
click at [567, 378] on tr "Add Fil6-QE-2022 -1-1-1 Filipino 6: Wika at Buhay 6 Quarter Exams" at bounding box center [874, 367] width 727 height 21
click at [521, 374] on input "Add" at bounding box center [526, 367] width 26 height 13
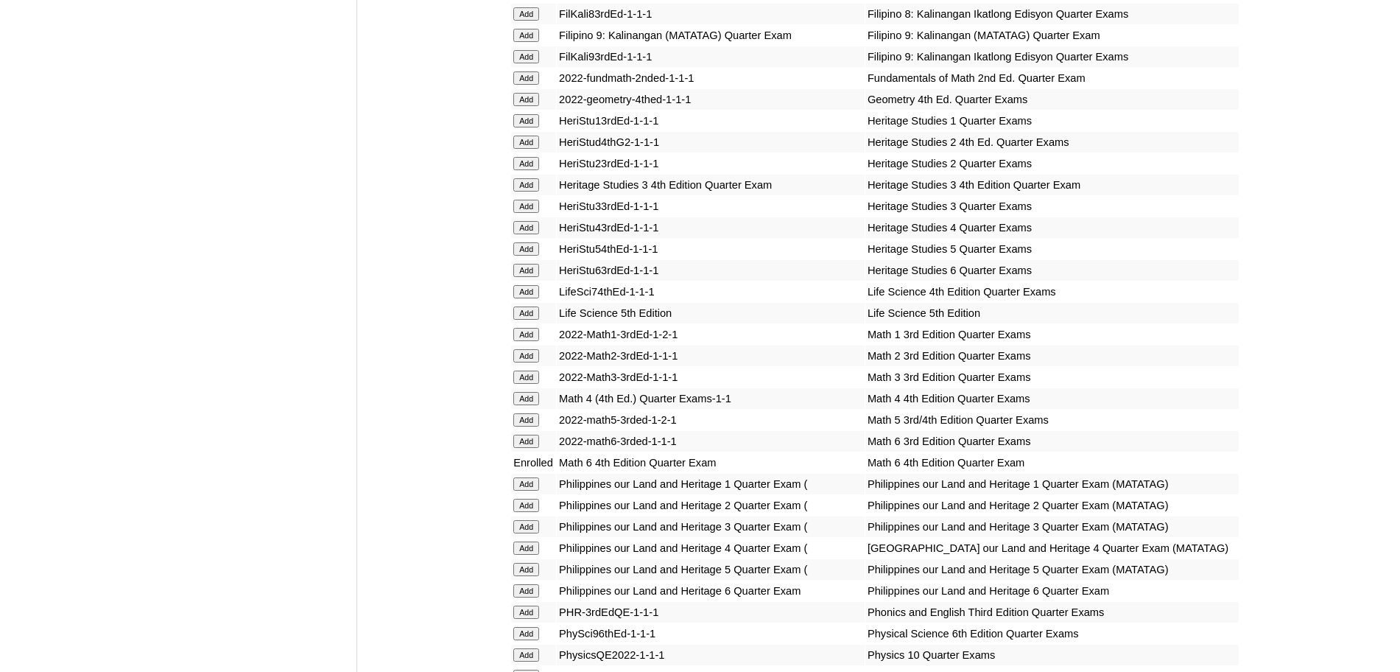
scroll to position [3020, 0]
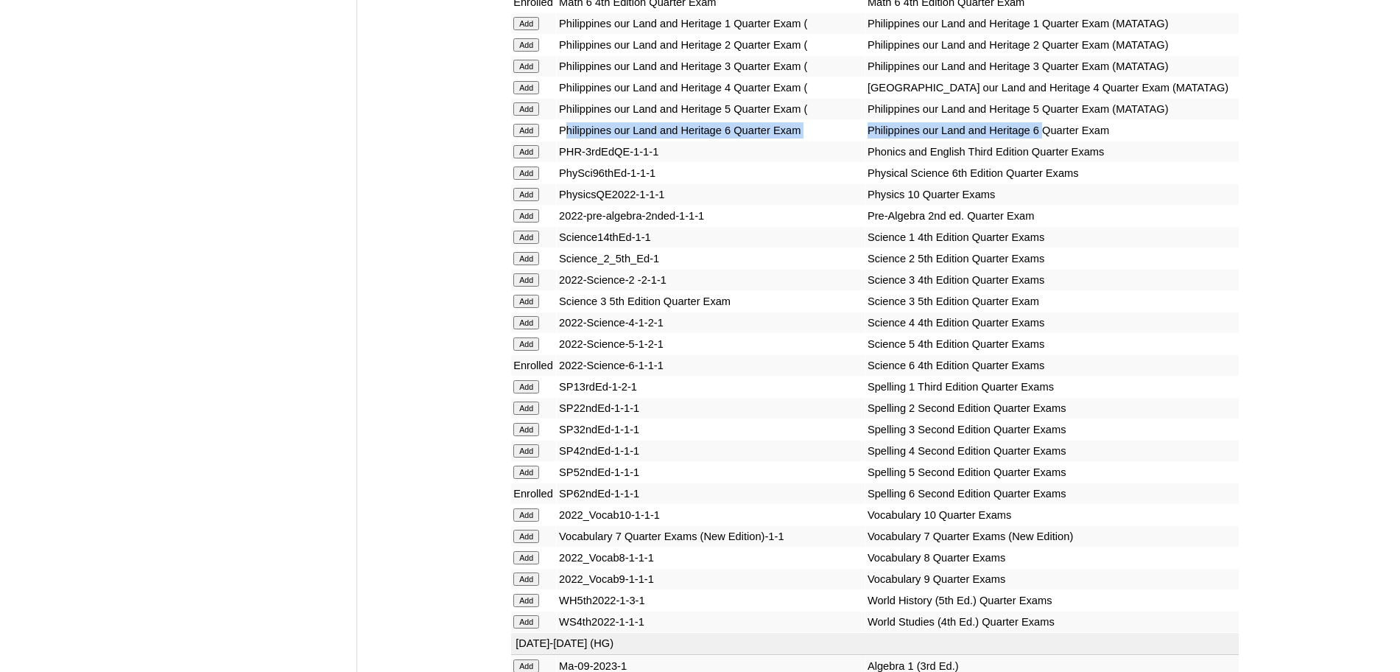
drag, startPoint x: 1023, startPoint y: 233, endPoint x: 569, endPoint y: 230, distance: 454.3
click at [569, 141] on tr "Add [GEOGRAPHIC_DATA] our Land and Heritage 6 Quarter Exam [GEOGRAPHIC_DATA] ou…" at bounding box center [874, 130] width 727 height 21
click at [537, 137] on input "Add" at bounding box center [526, 130] width 26 height 13
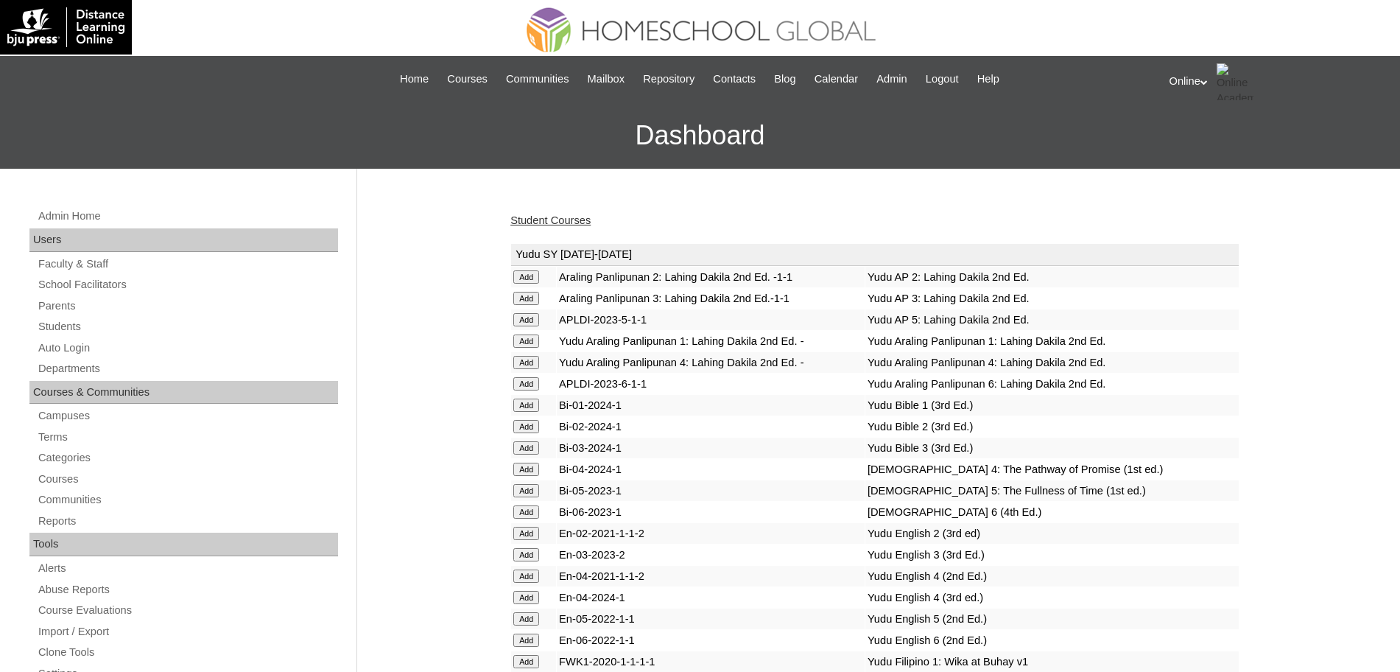
click at [558, 225] on link "Student Courses" at bounding box center [550, 220] width 80 height 12
